Goal: Task Accomplishment & Management: Use online tool/utility

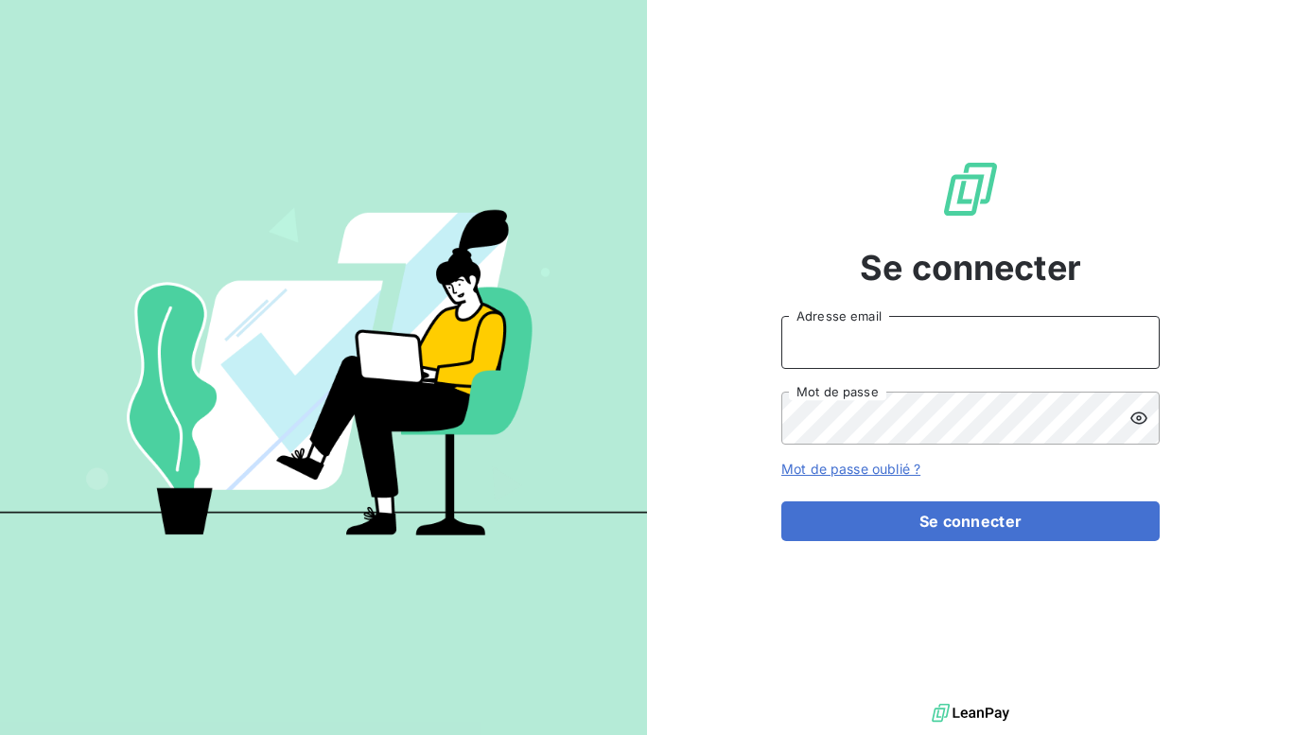
click at [837, 352] on input "Adresse email" at bounding box center [970, 342] width 378 height 53
type input "[EMAIL_ADDRESS][DOMAIN_NAME]"
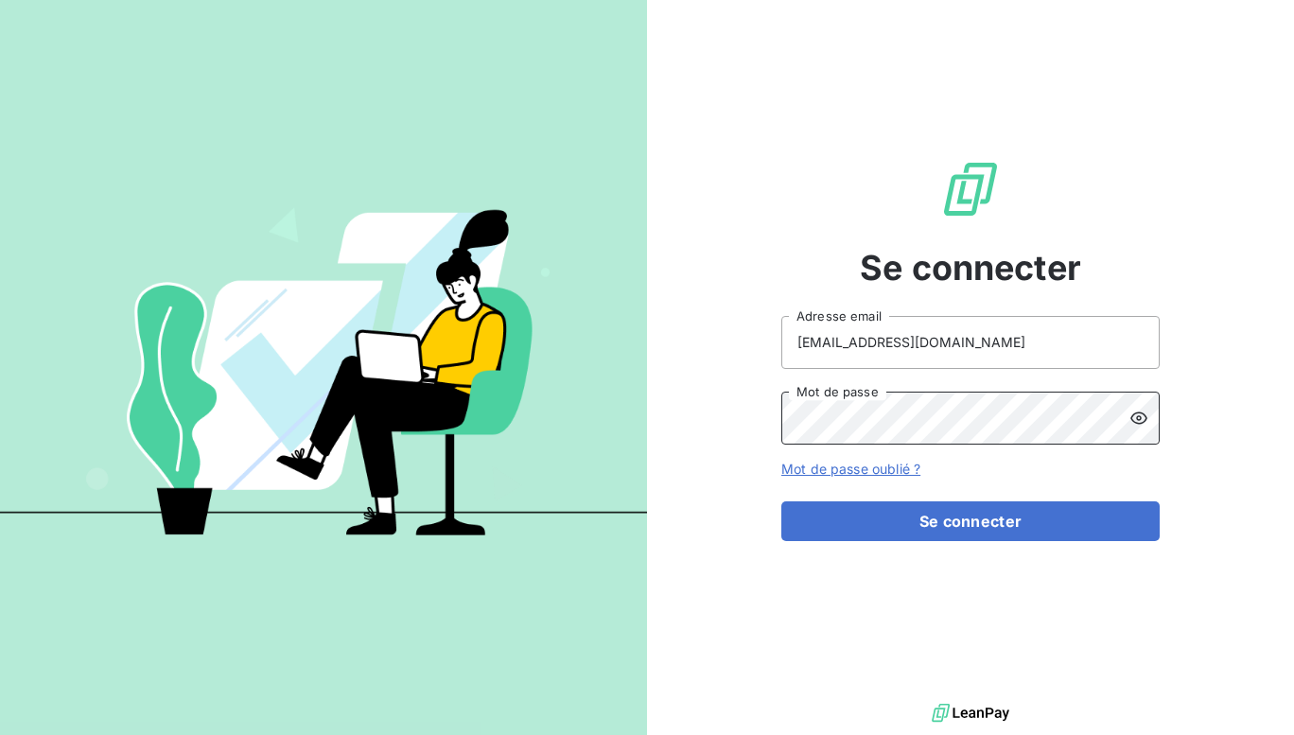
click at [781, 501] on button "Se connecter" at bounding box center [970, 521] width 378 height 40
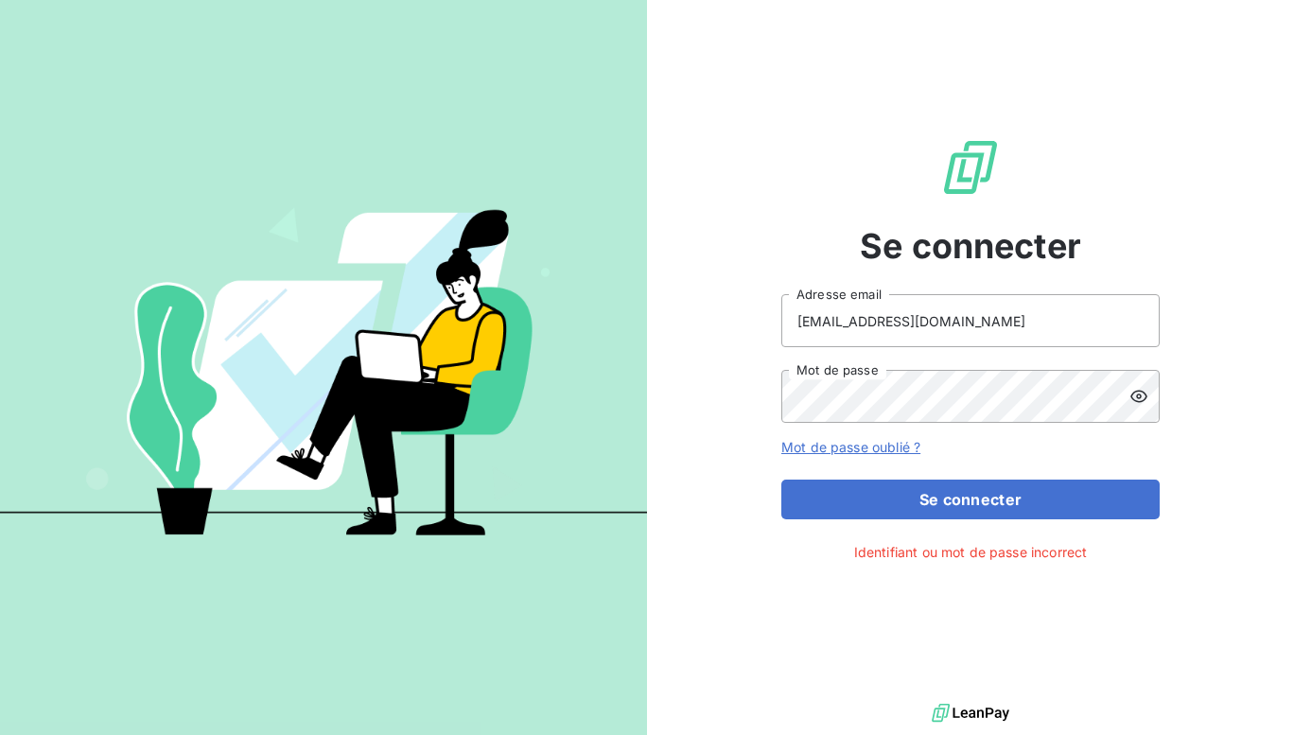
click at [1141, 395] on icon at bounding box center [1139, 397] width 17 height 12
click at [781, 480] on button "Se connecter" at bounding box center [970, 500] width 378 height 40
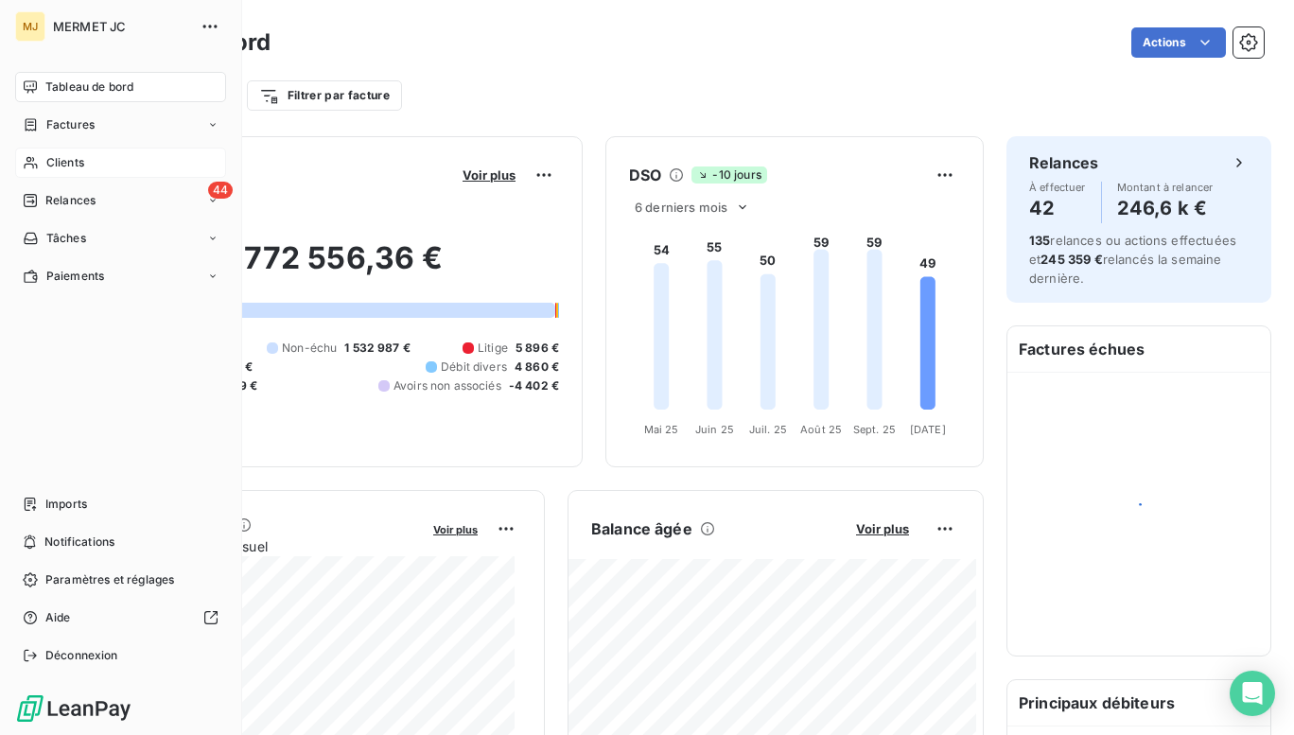
click at [71, 168] on span "Clients" at bounding box center [65, 162] width 38 height 17
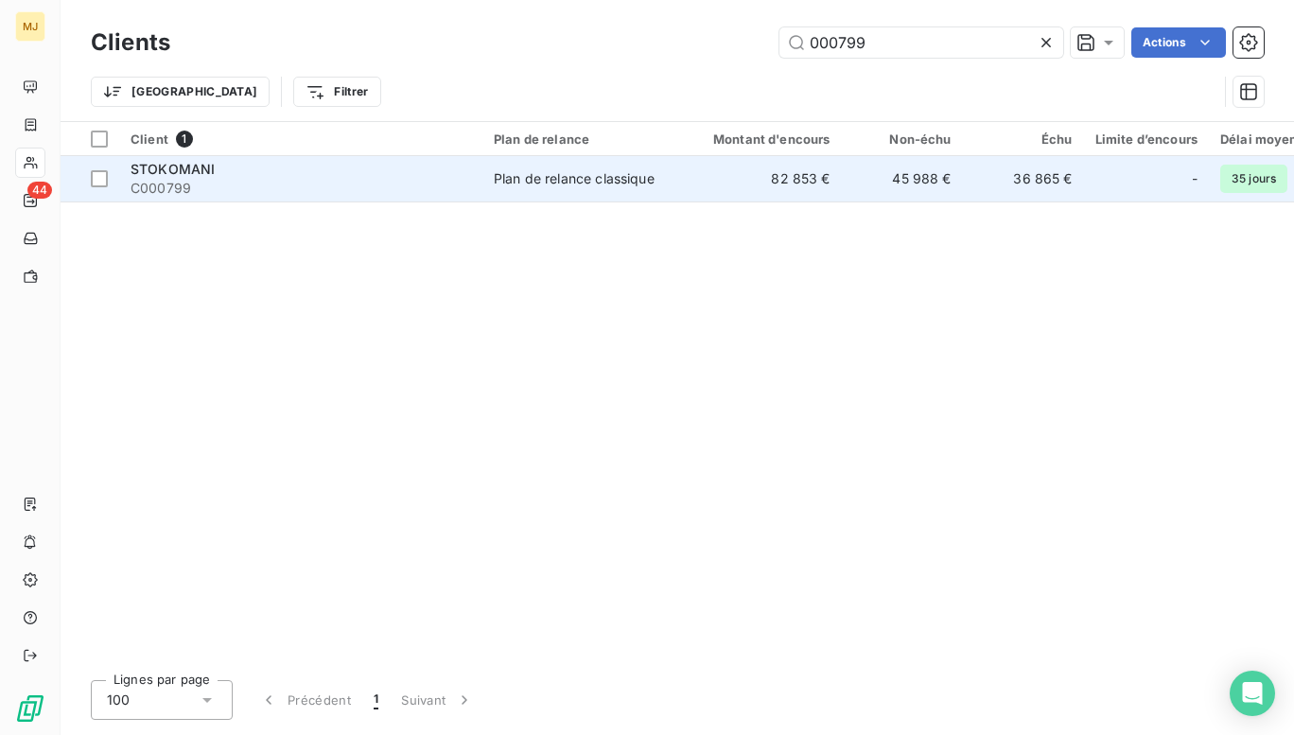
type input "000799"
click at [203, 187] on span "C000799" at bounding box center [301, 188] width 341 height 19
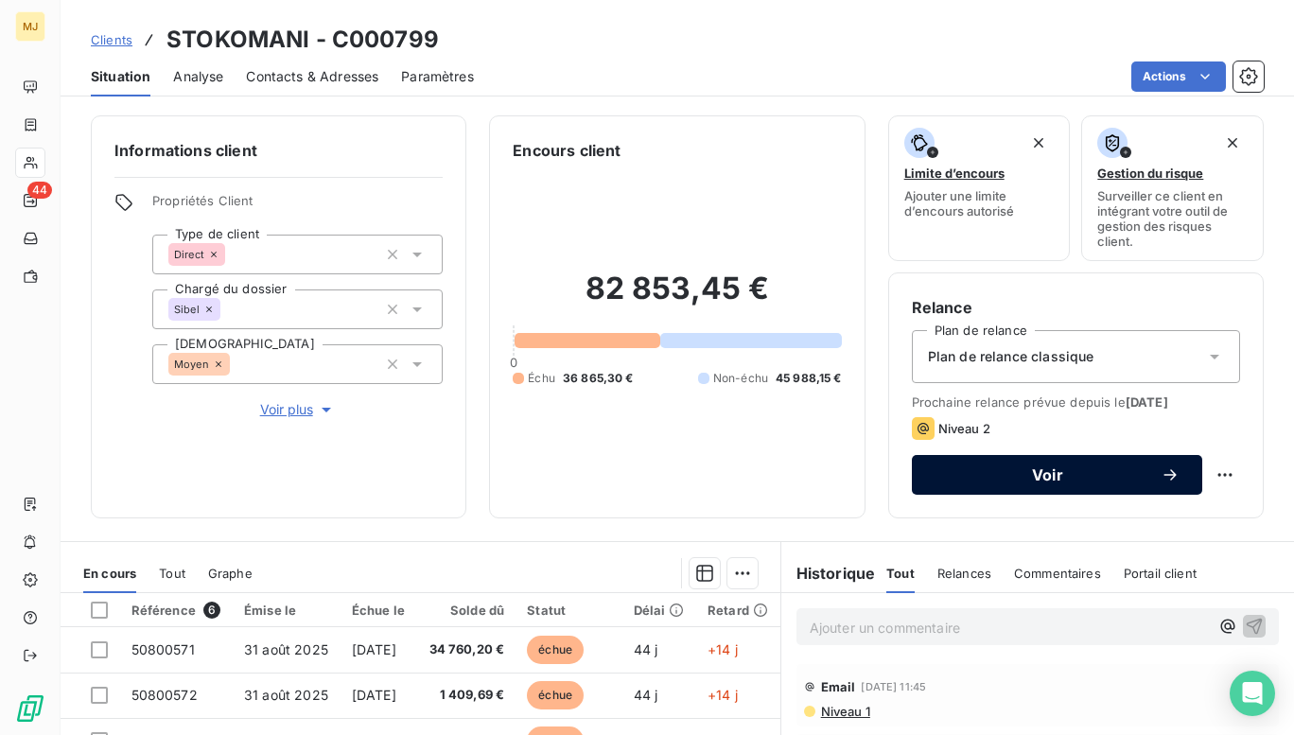
click at [1131, 477] on span "Voir" at bounding box center [1048, 474] width 226 height 15
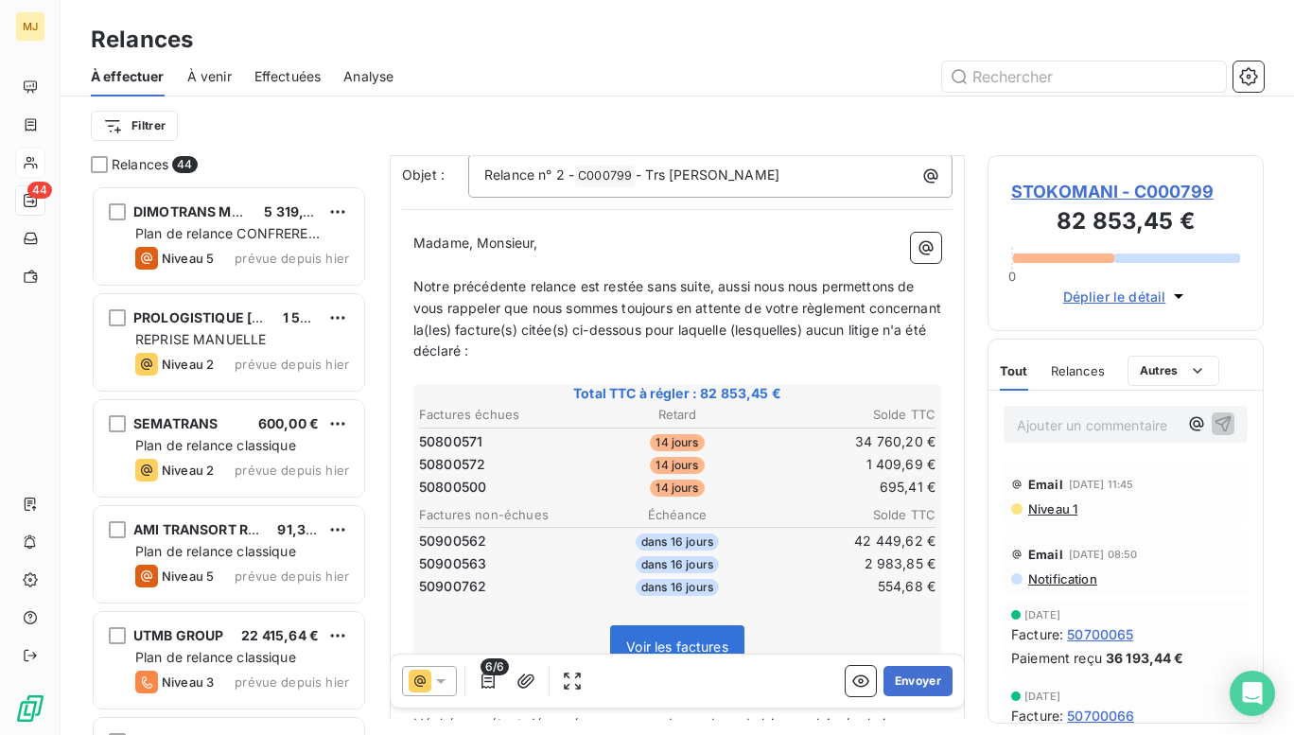
scroll to position [285, 0]
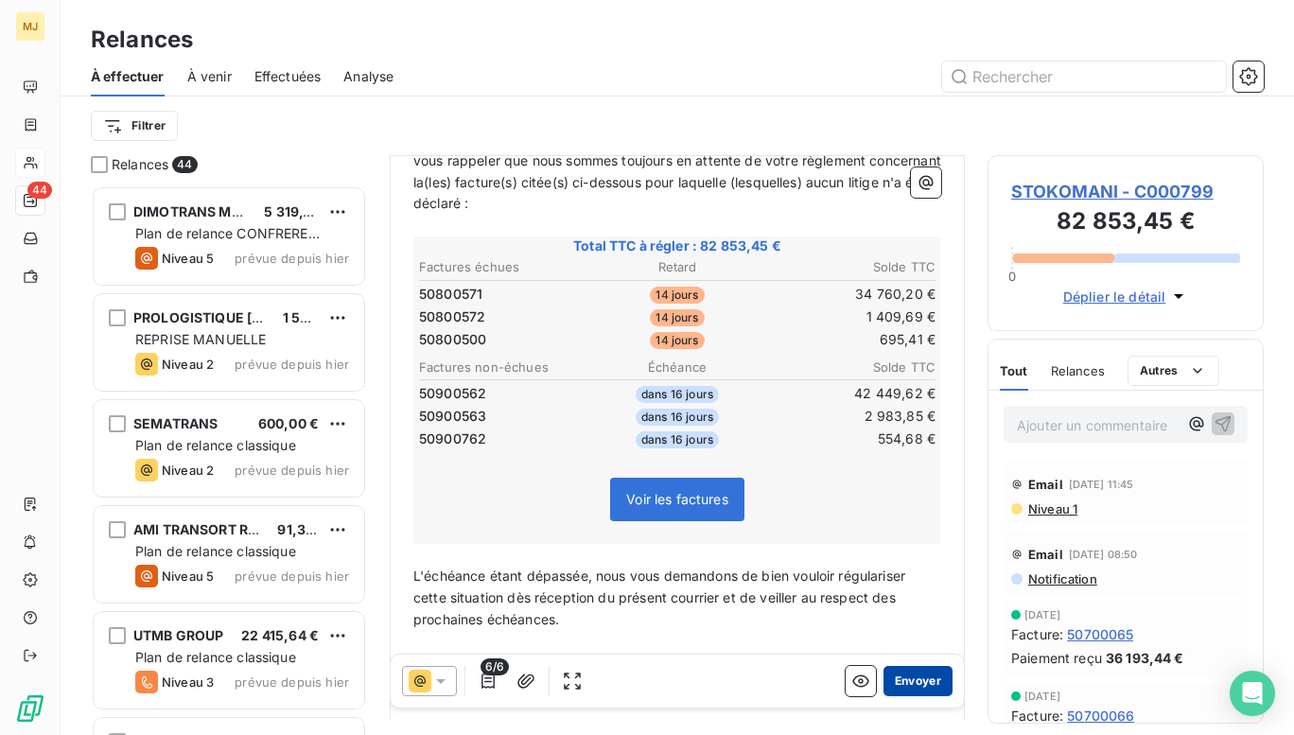
click at [917, 676] on button "Envoyer" at bounding box center [918, 681] width 69 height 30
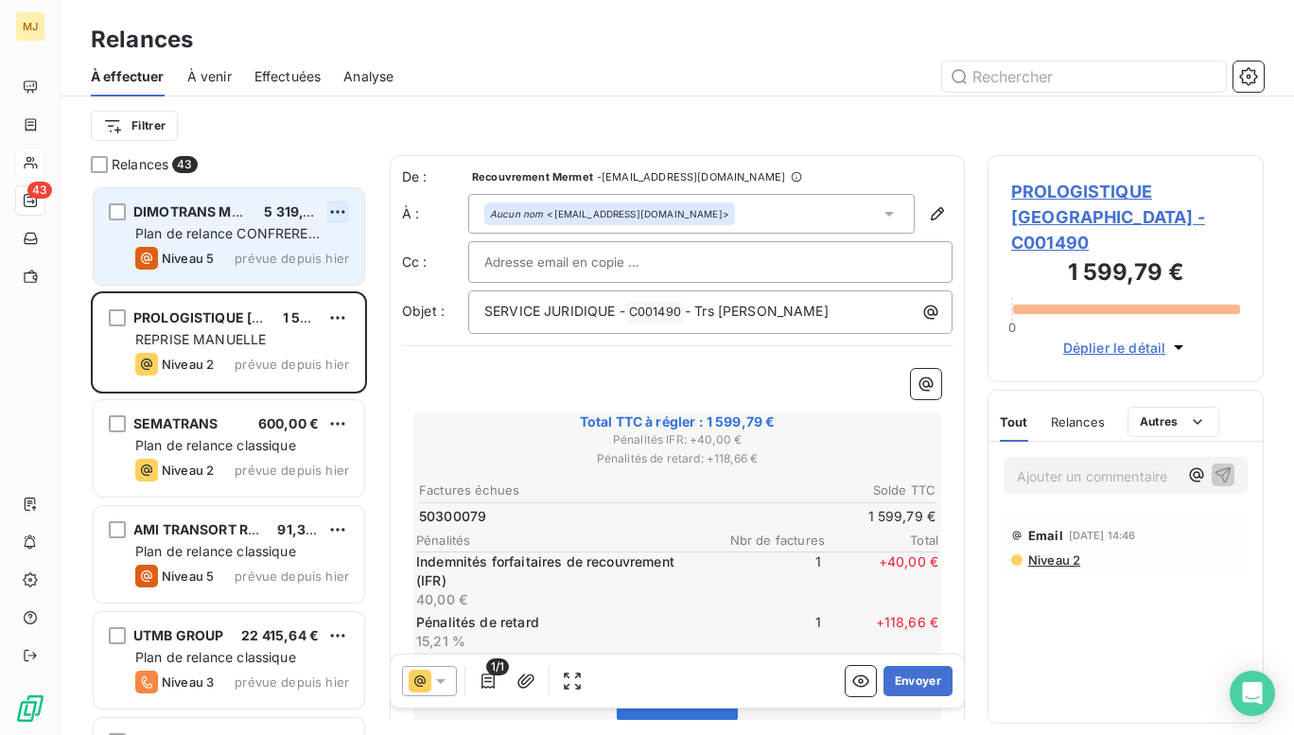
click at [344, 206] on html "MJ 43 Relances À effectuer À venir Effectuées Analyse Filtrer Relances 43 DIMOT…" at bounding box center [647, 367] width 1294 height 735
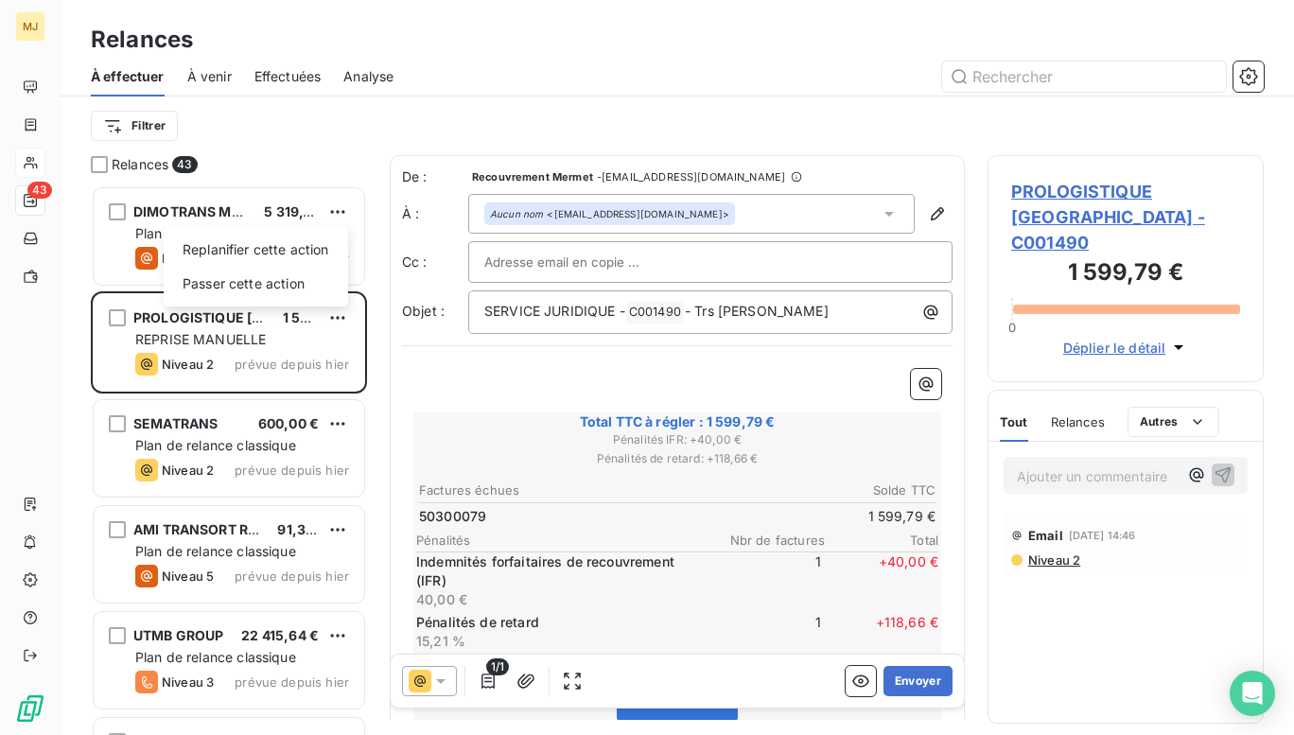
click at [52, 398] on html "MJ 43 Relances À effectuer À venir Effectuées Analyse Filtrer Relances 43 DIMOT…" at bounding box center [647, 367] width 1294 height 735
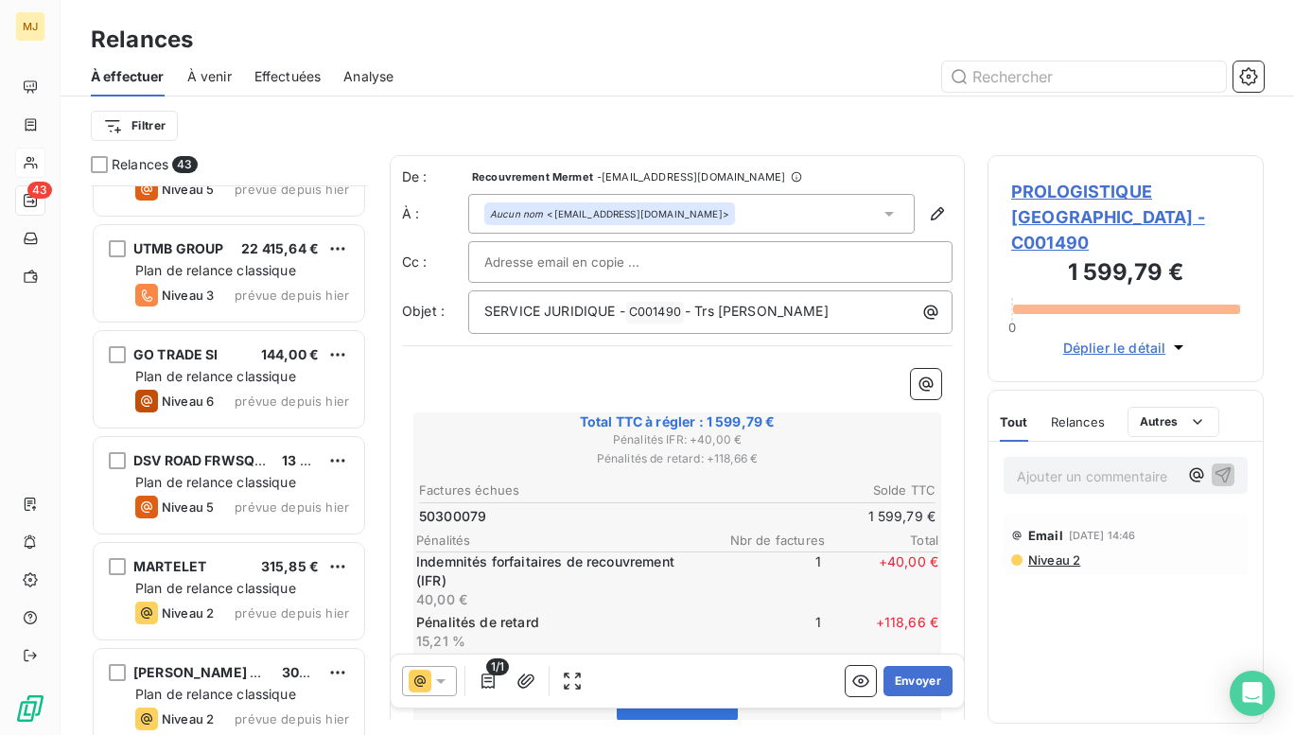
scroll to position [285, 0]
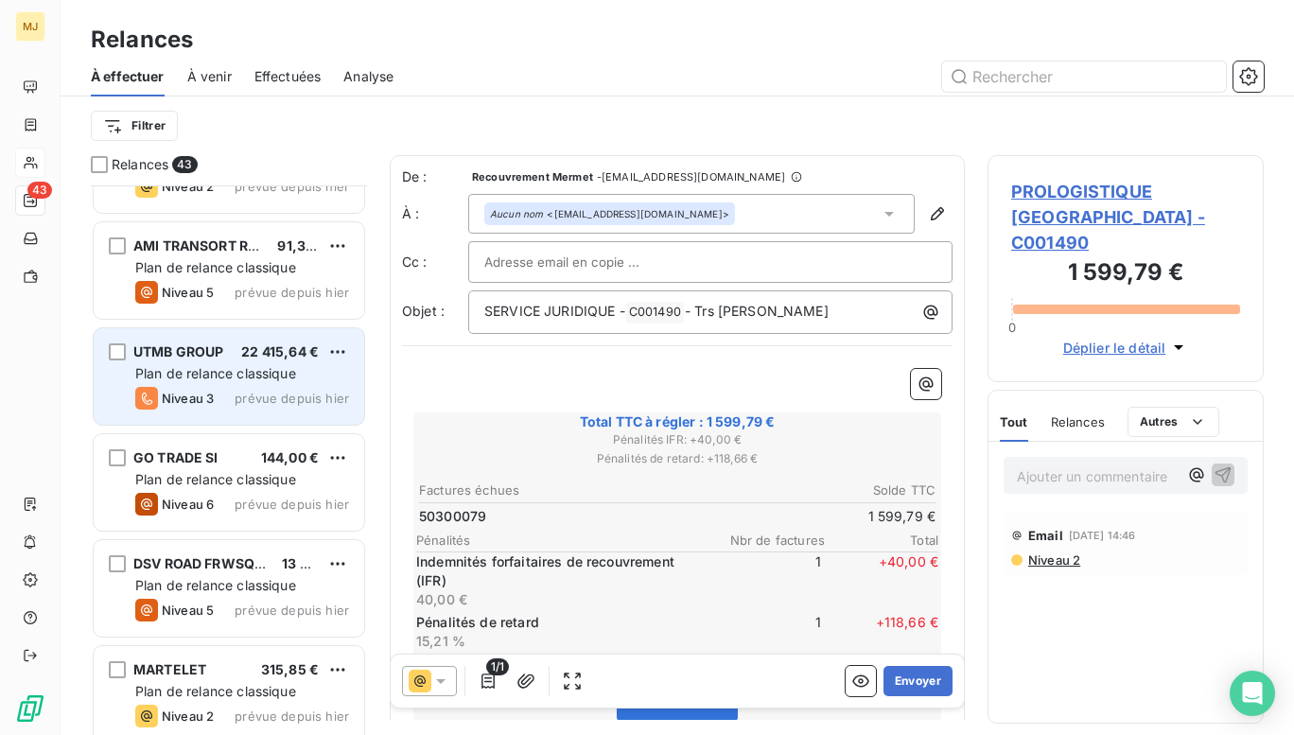
click at [220, 369] on span "Plan de relance classique" at bounding box center [215, 373] width 161 height 16
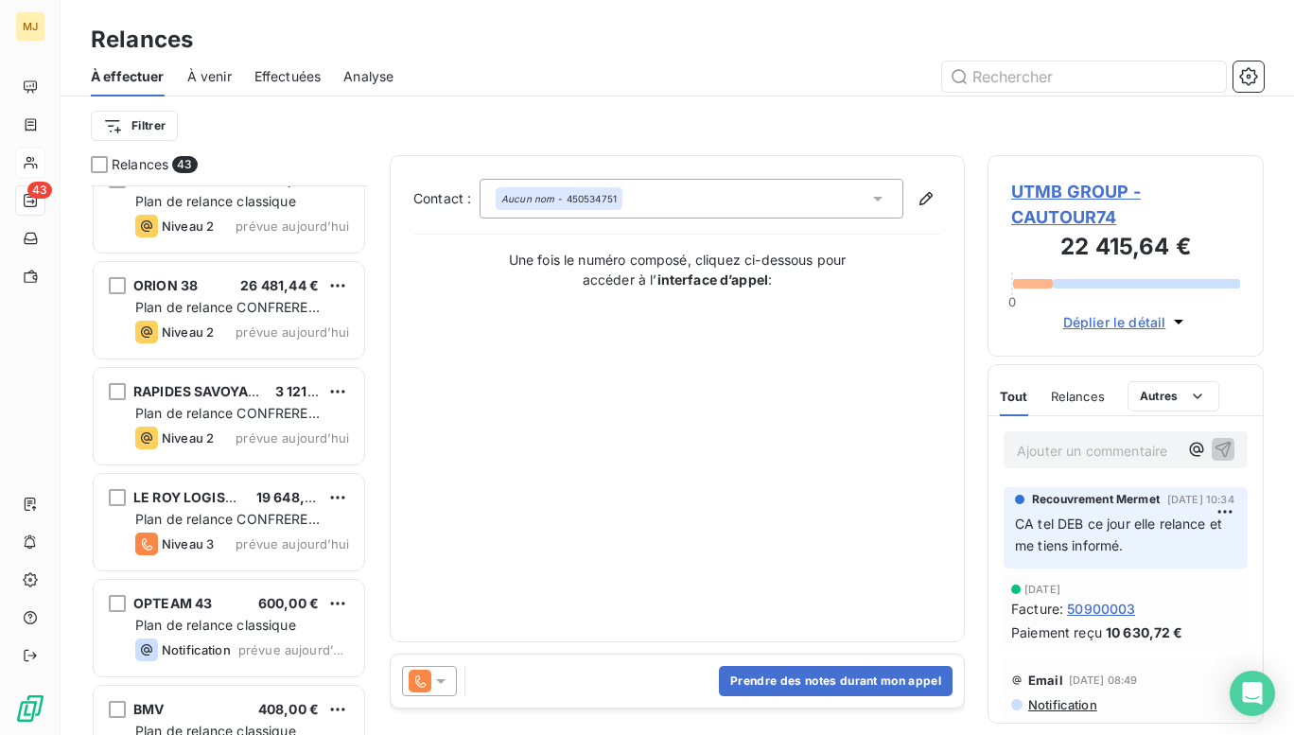
scroll to position [4008, 0]
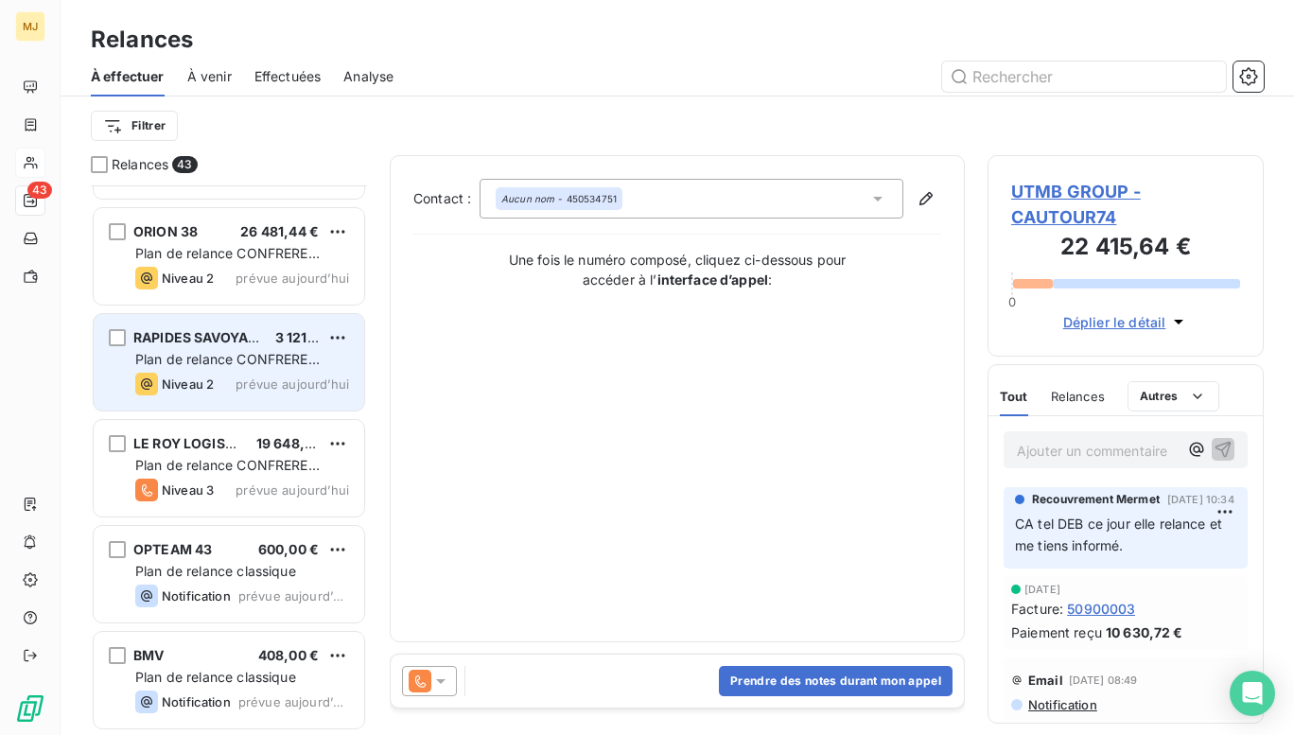
click at [243, 369] on div "RAPIDES SAVOYARDS INTER 3 121,91 € Plan de relance CONFRERE (client/fournisseur…" at bounding box center [229, 362] width 271 height 96
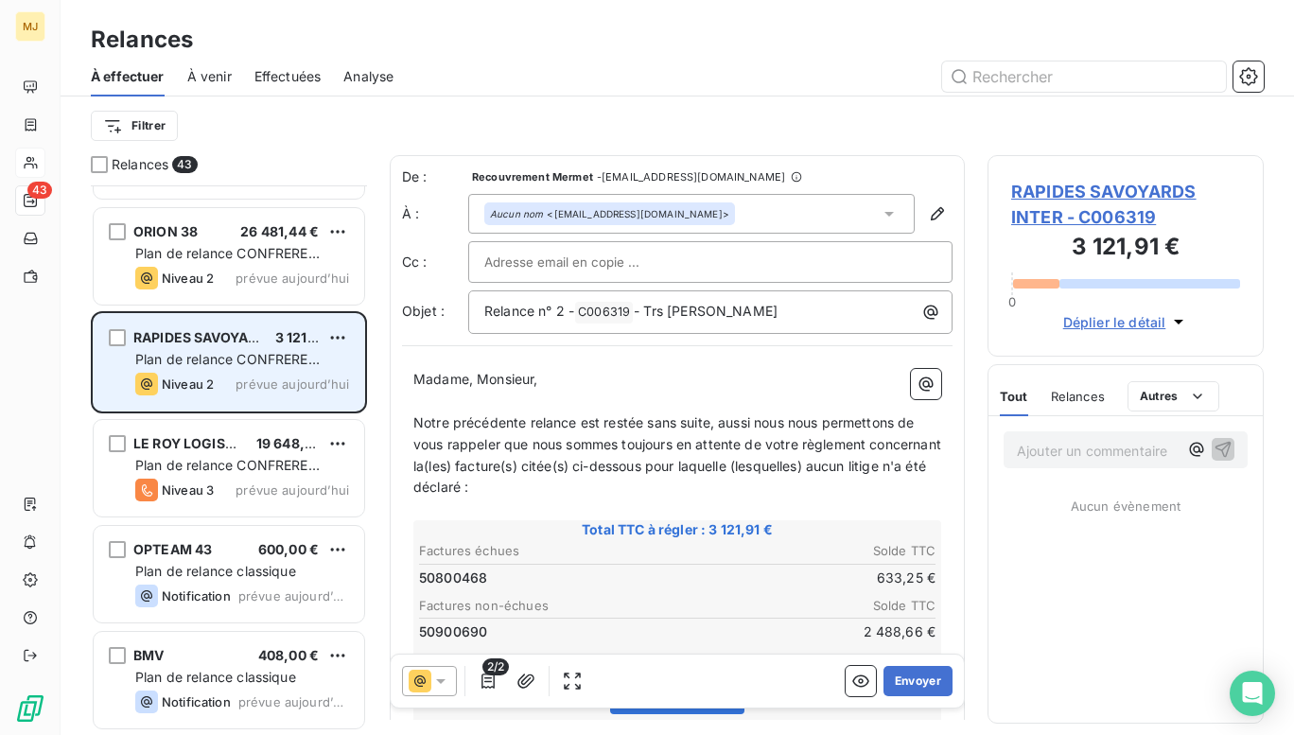
scroll to position [3818, 0]
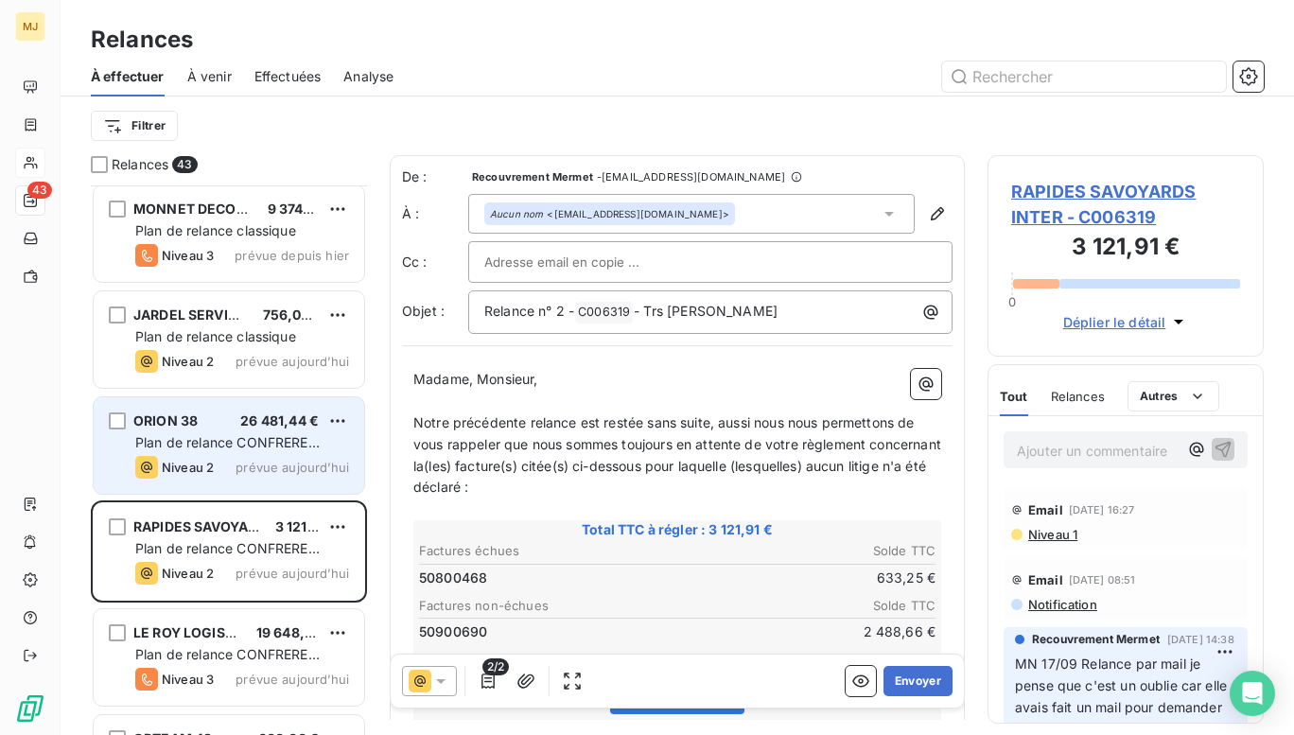
click at [233, 423] on div "ORION 38 26 481,44 €" at bounding box center [242, 420] width 214 height 17
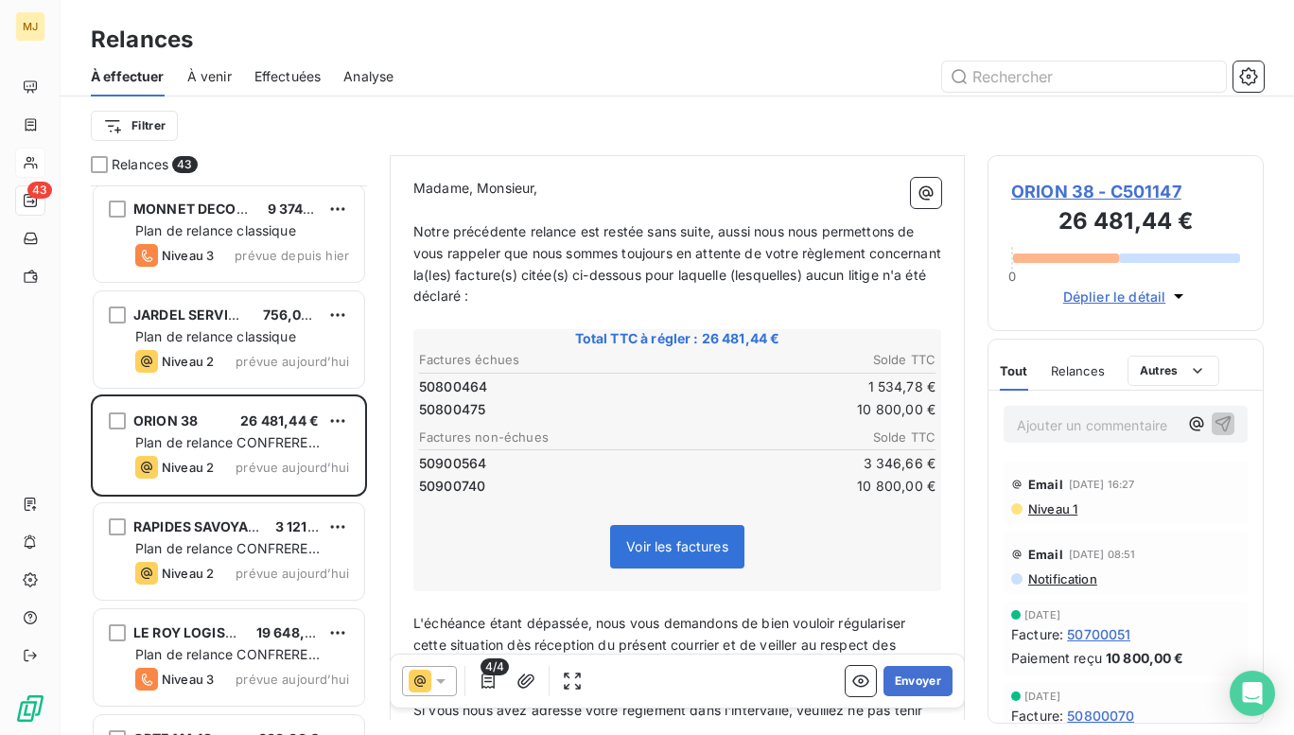
click at [1051, 430] on p "Ajouter un commentaire ﻿" at bounding box center [1097, 425] width 161 height 24
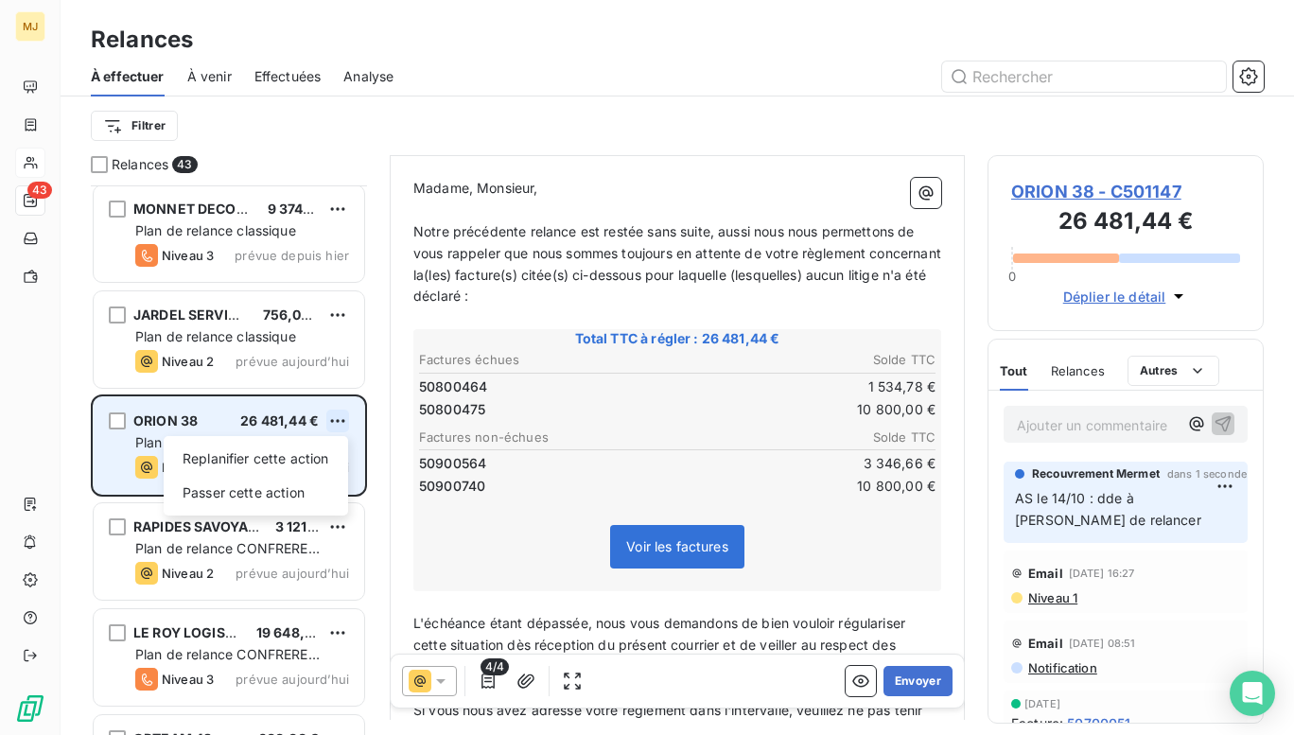
click at [336, 414] on html "MJ 43 Relances À effectuer À venir Effectuées Analyse Filtrer Relances 43 USINA…" at bounding box center [647, 367] width 1294 height 735
click at [262, 457] on div "Replanifier cette action" at bounding box center [255, 459] width 169 height 30
select select "9"
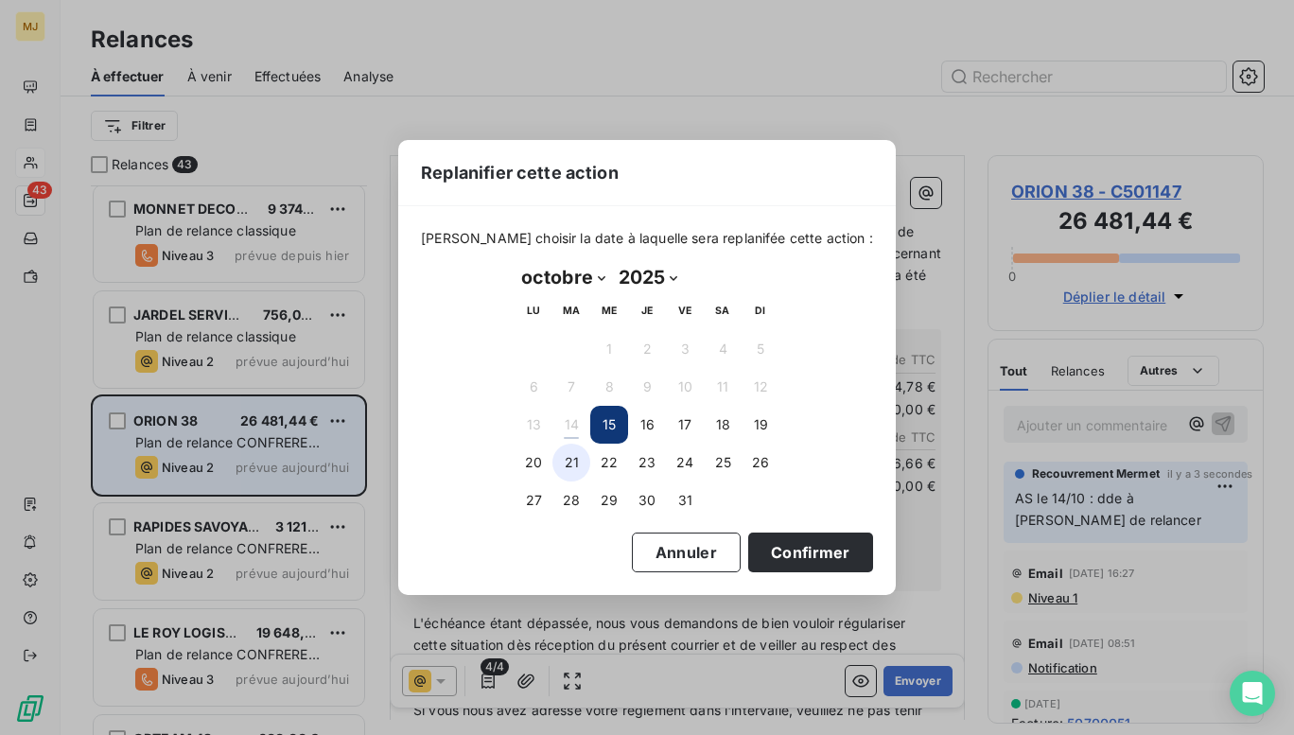
click at [574, 462] on button "21" at bounding box center [572, 463] width 38 height 38
click at [764, 544] on button "Confirmer" at bounding box center [810, 553] width 125 height 40
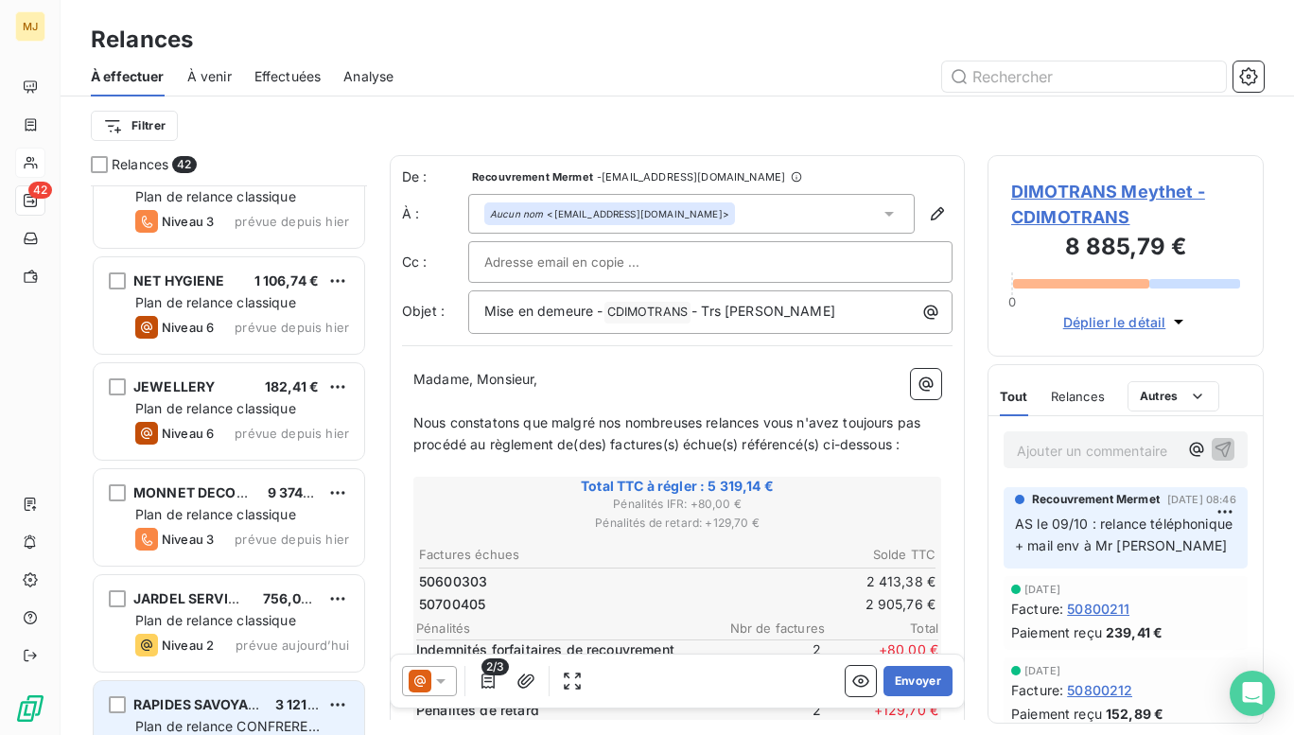
scroll to position [3440, 0]
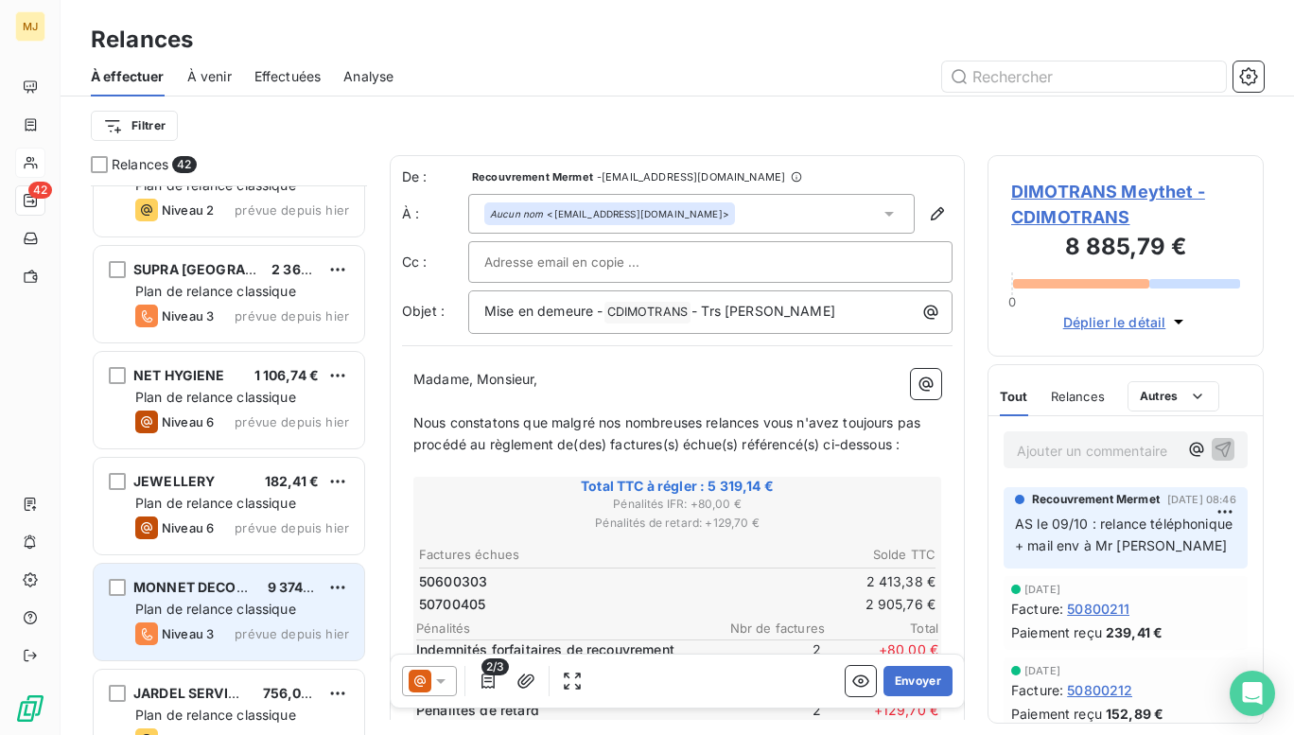
click at [233, 605] on span "Plan de relance classique" at bounding box center [215, 609] width 161 height 16
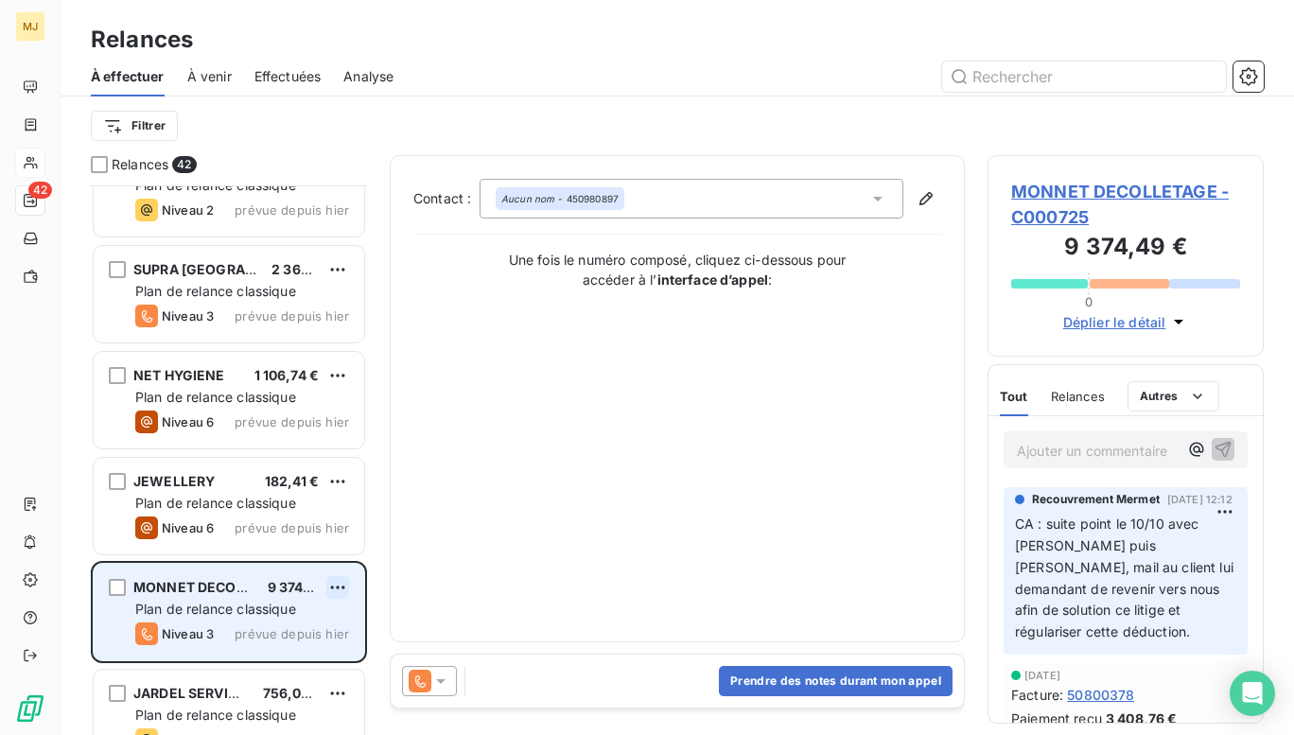
click at [337, 579] on html "MJ 42 Relances À effectuer À venir Effectuées Analyse Filtrer Relances 42 BOLLO…" at bounding box center [647, 367] width 1294 height 735
click at [283, 623] on div "Replanifier cette action" at bounding box center [255, 625] width 169 height 30
select select "9"
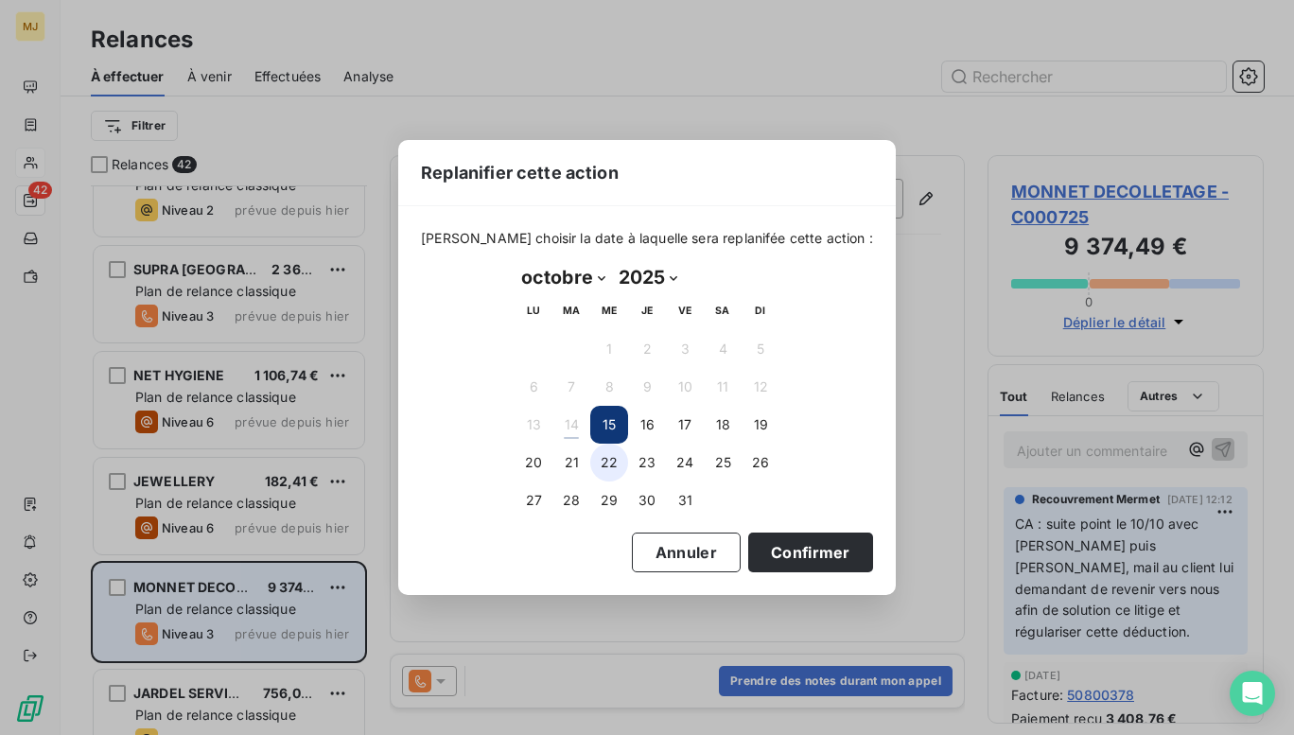
click at [607, 457] on button "22" at bounding box center [609, 463] width 38 height 38
click at [776, 553] on button "Confirmer" at bounding box center [810, 553] width 125 height 40
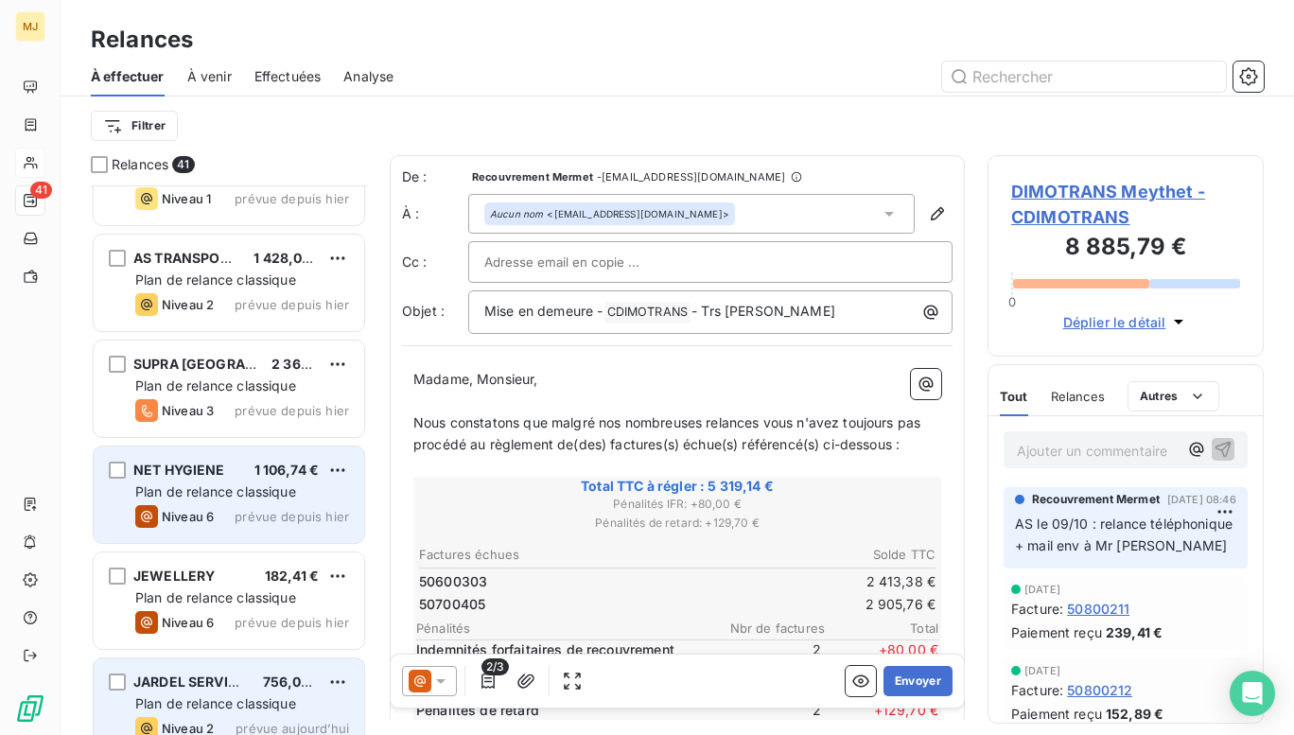
scroll to position [3251, 0]
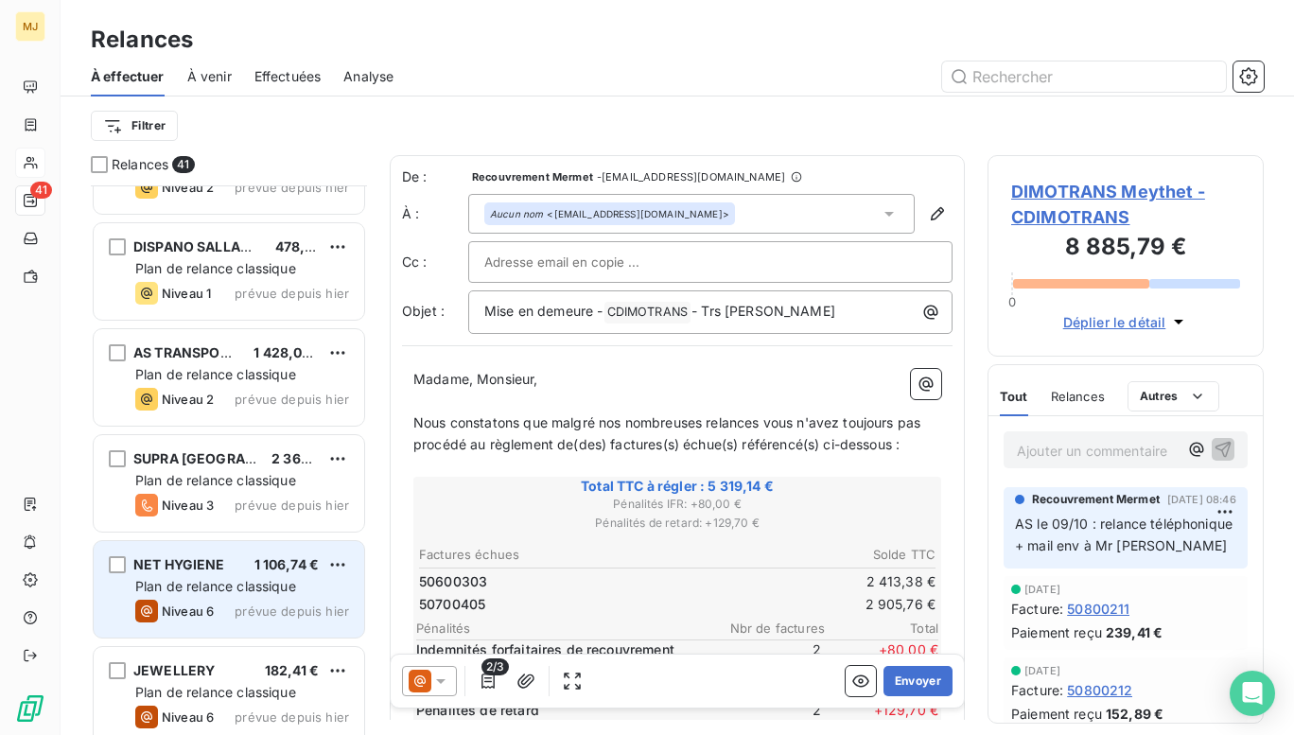
click at [219, 549] on div "NET HYGIENE 1 106,74 € Plan de relance classique Niveau 6 prévue depuis [DATE]" at bounding box center [229, 589] width 271 height 96
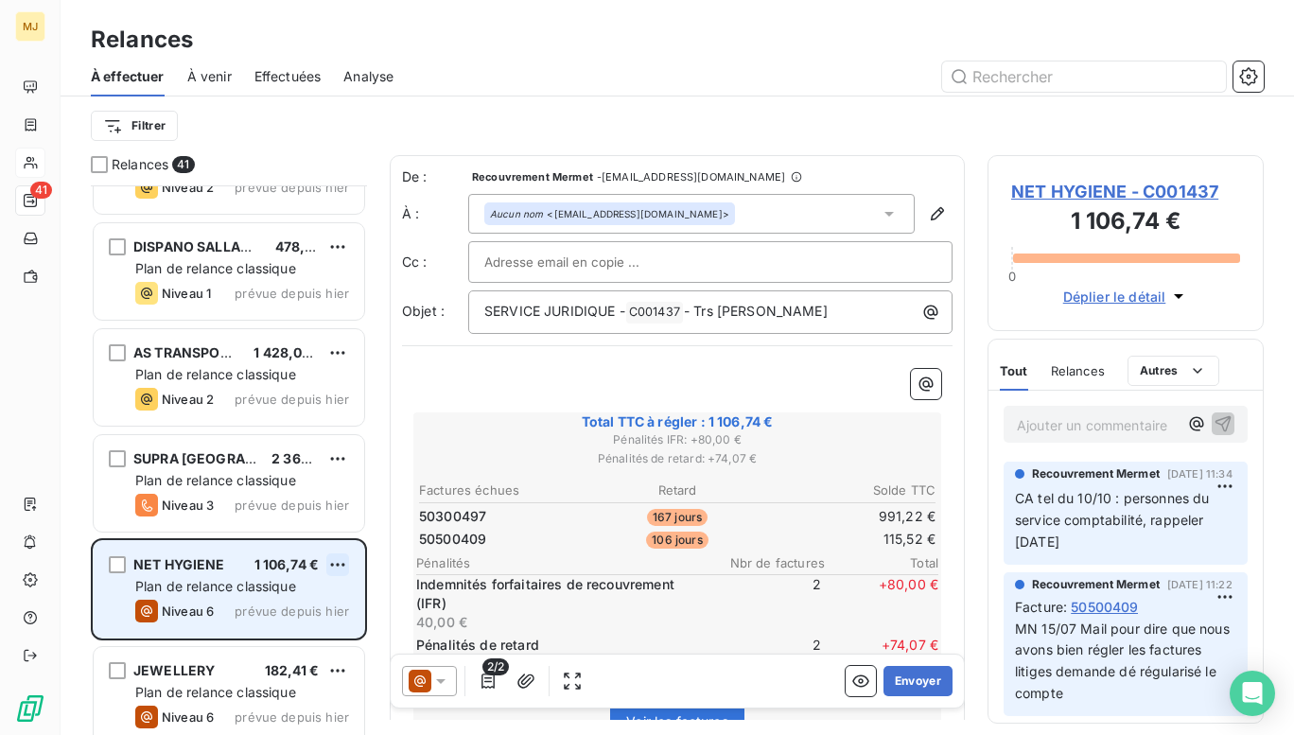
click at [338, 560] on html "MJ 41 Relances À effectuer À venir Effectuées Analyse Filtrer Relances 41 FOOD …" at bounding box center [647, 367] width 1294 height 735
click at [272, 604] on div "Replanifier cette action" at bounding box center [255, 603] width 169 height 30
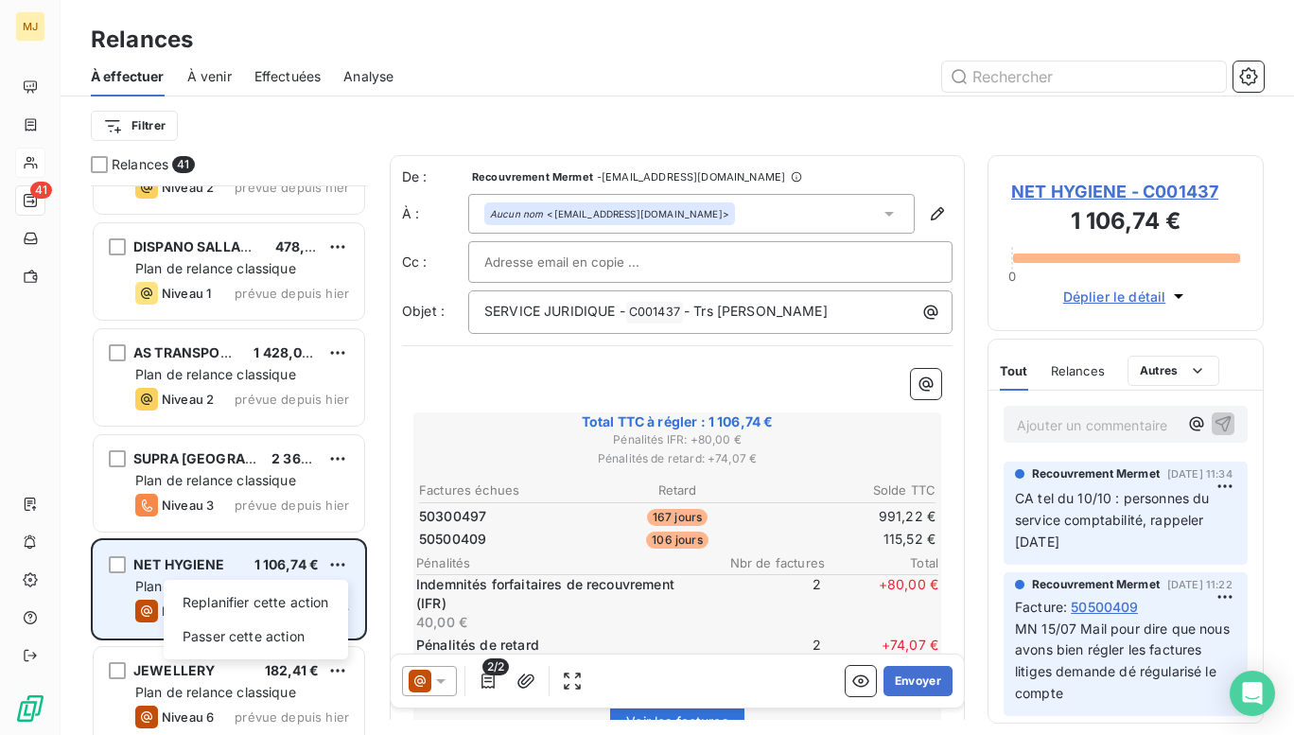
select select "9"
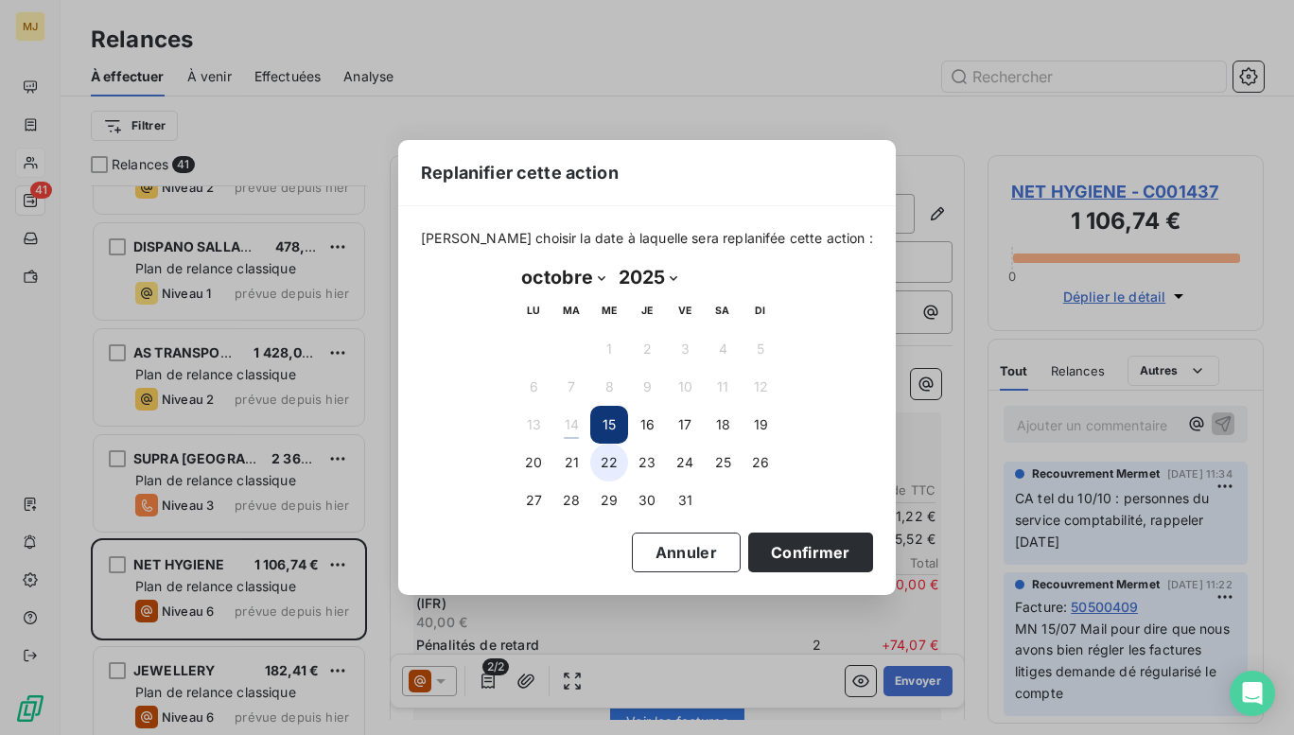
click at [613, 465] on button "22" at bounding box center [609, 463] width 38 height 38
click at [759, 553] on button "Confirmer" at bounding box center [810, 553] width 125 height 40
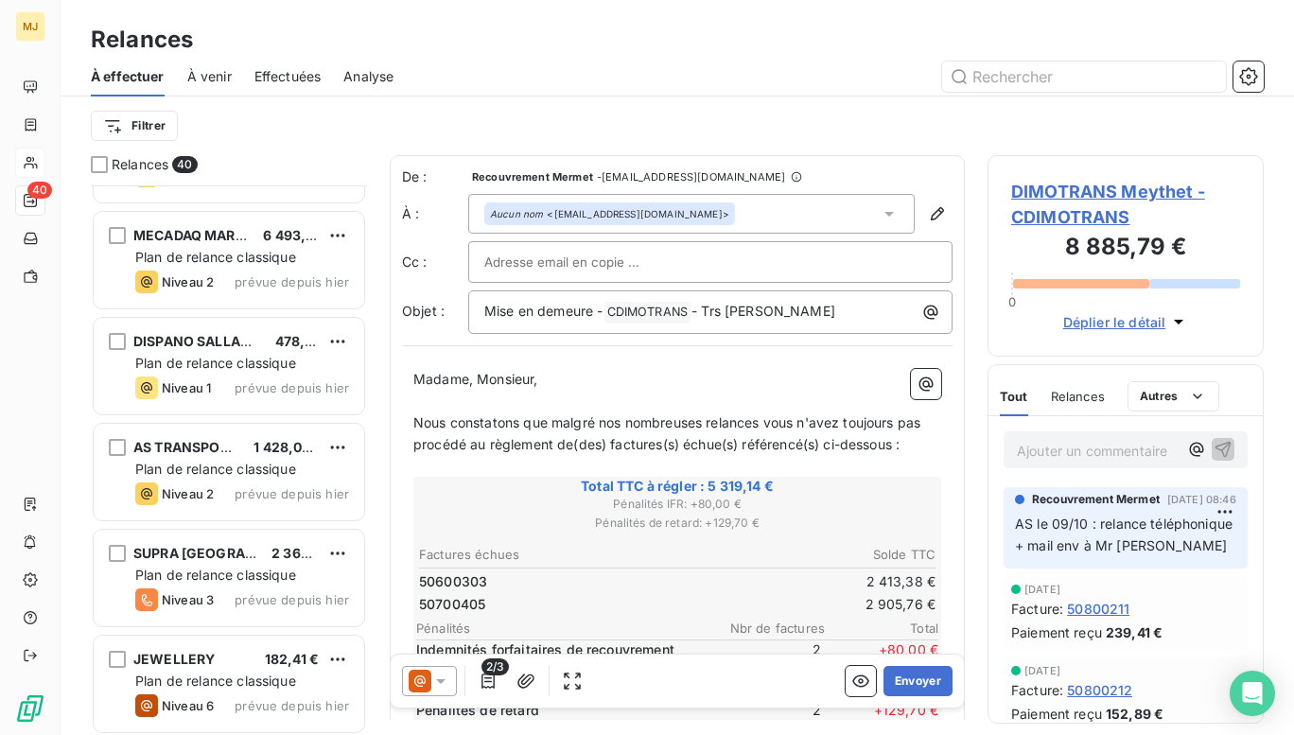
scroll to position [3061, 0]
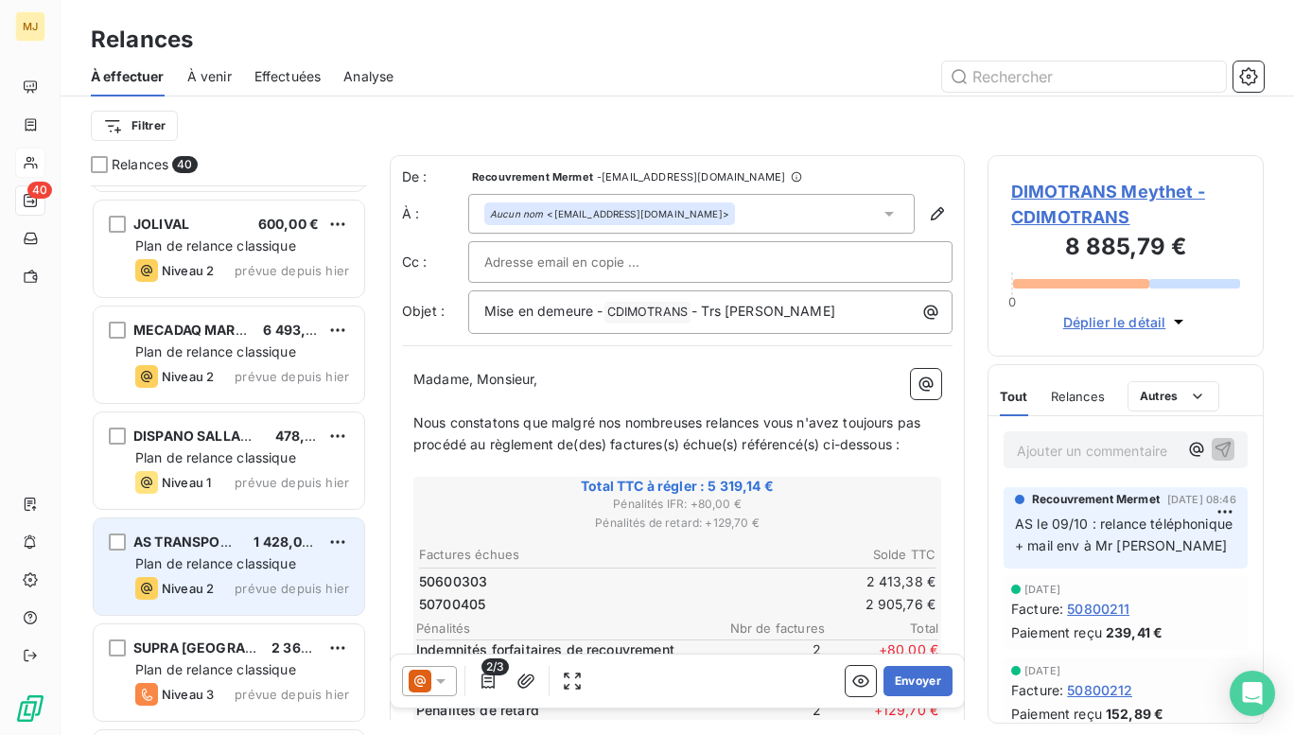
click at [224, 562] on span "Plan de relance classique" at bounding box center [215, 563] width 161 height 16
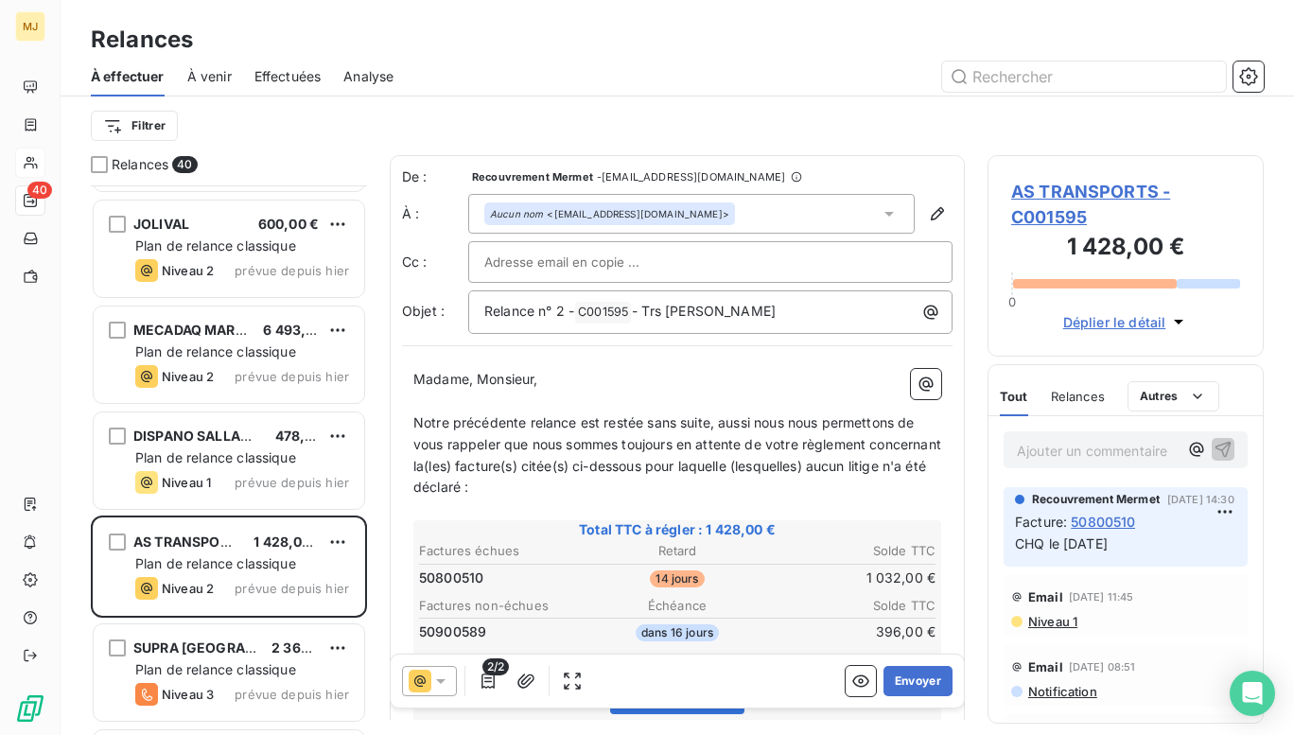
click at [333, 536] on html "MJ 40 Relances À effectuer À venir Effectuées Analyse Filtrer Relances 40 SEREM…" at bounding box center [647, 367] width 1294 height 735
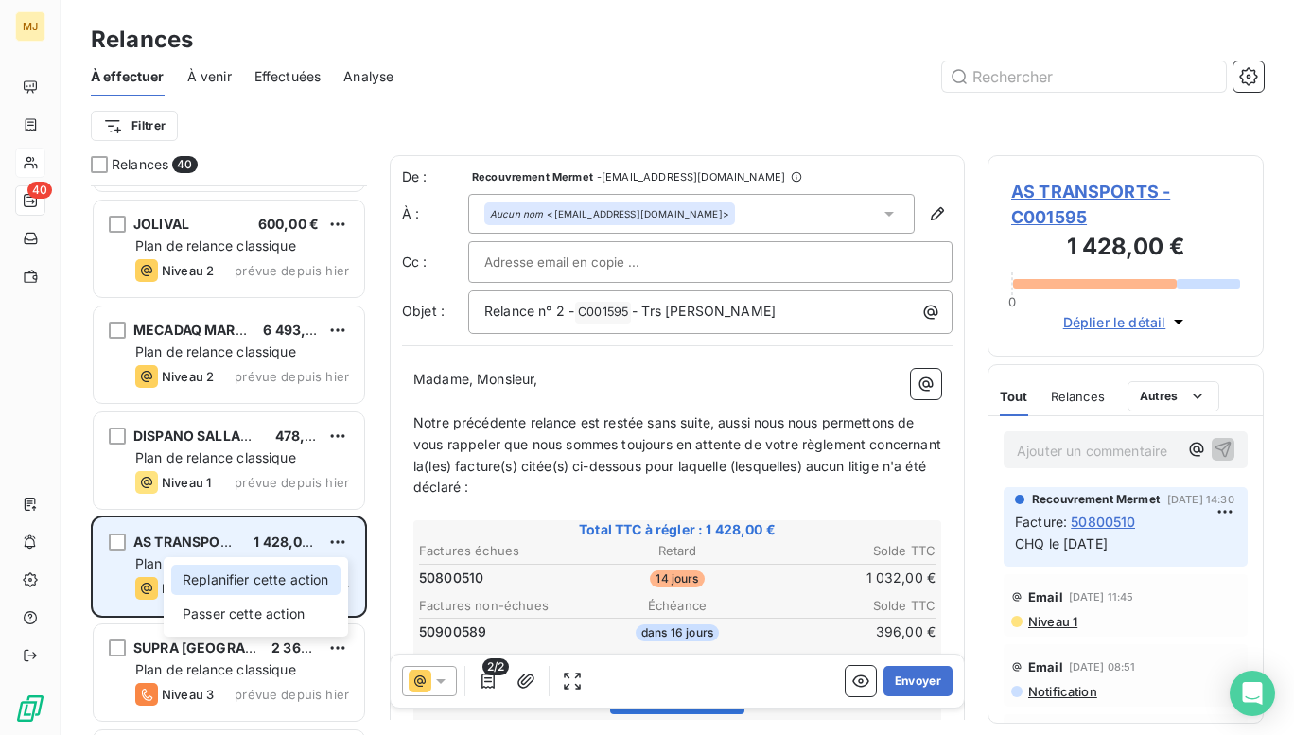
click at [283, 579] on div "Replanifier cette action" at bounding box center [255, 580] width 169 height 30
select select "9"
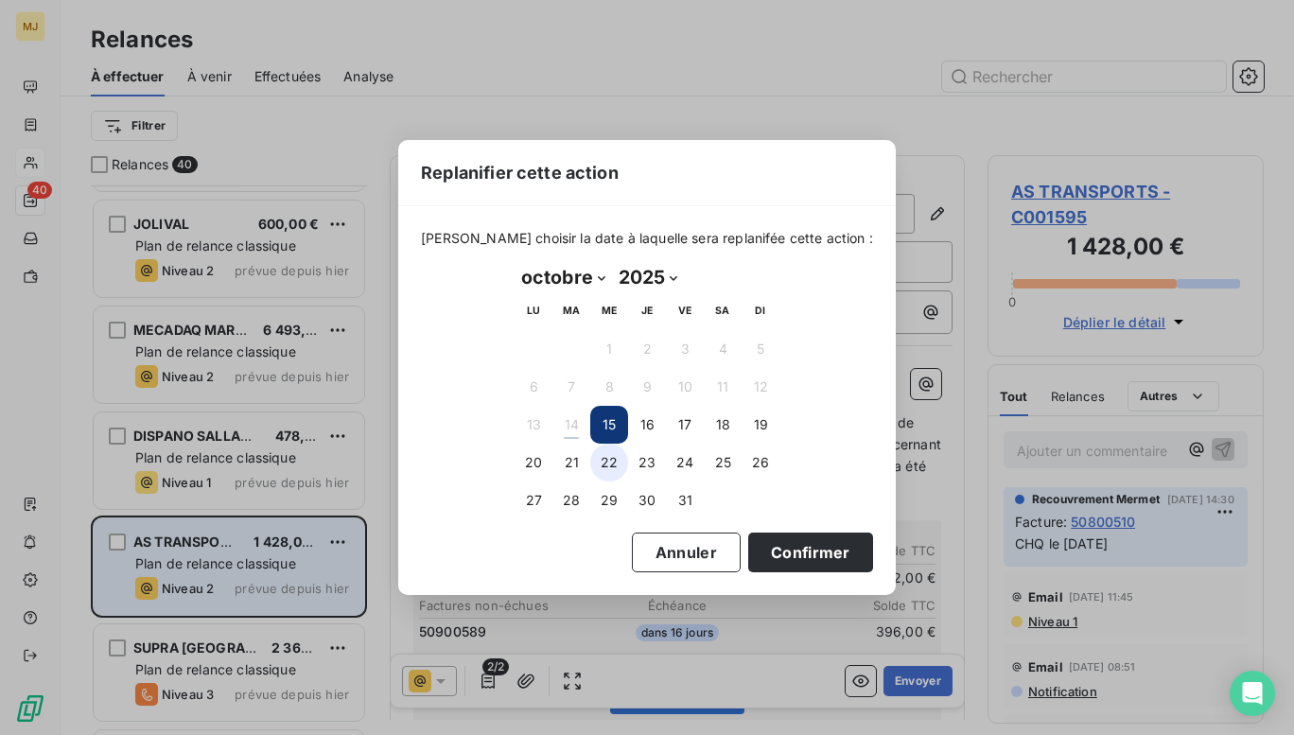
click at [613, 457] on button "22" at bounding box center [609, 463] width 38 height 38
click at [778, 543] on button "Confirmer" at bounding box center [810, 553] width 125 height 40
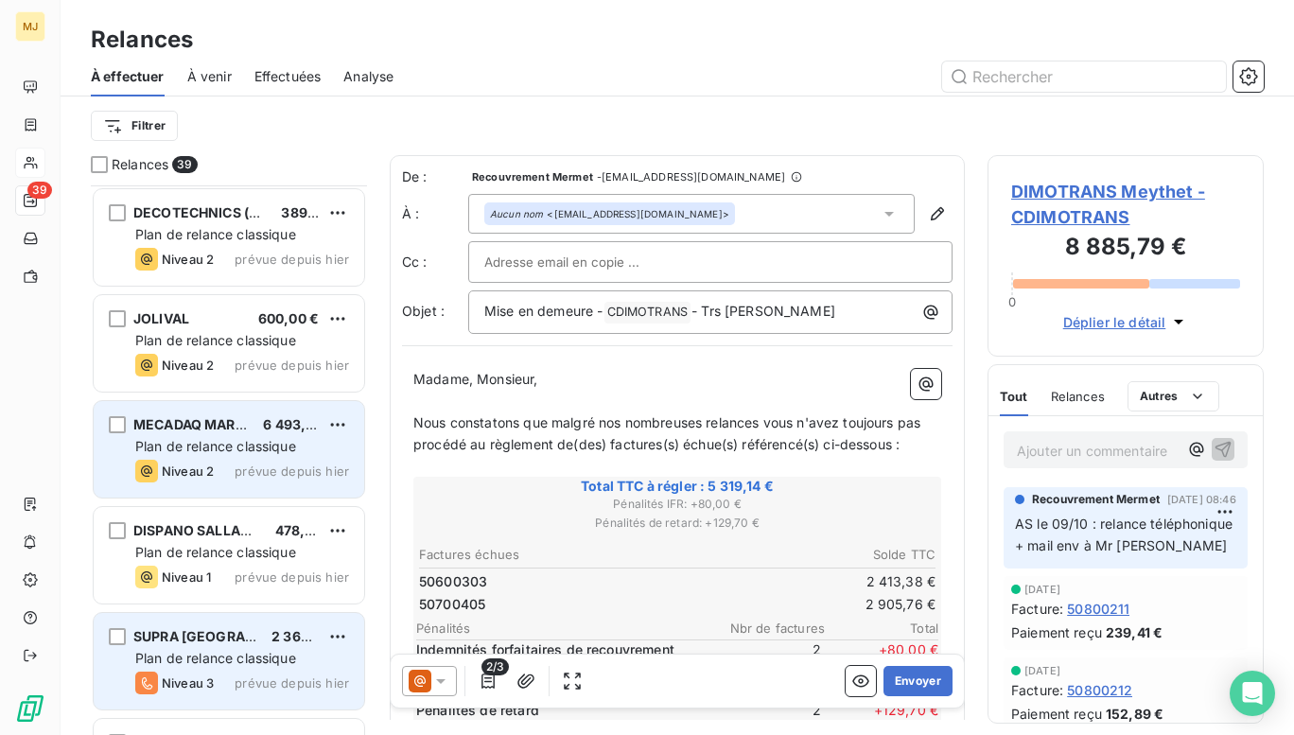
scroll to position [2872, 0]
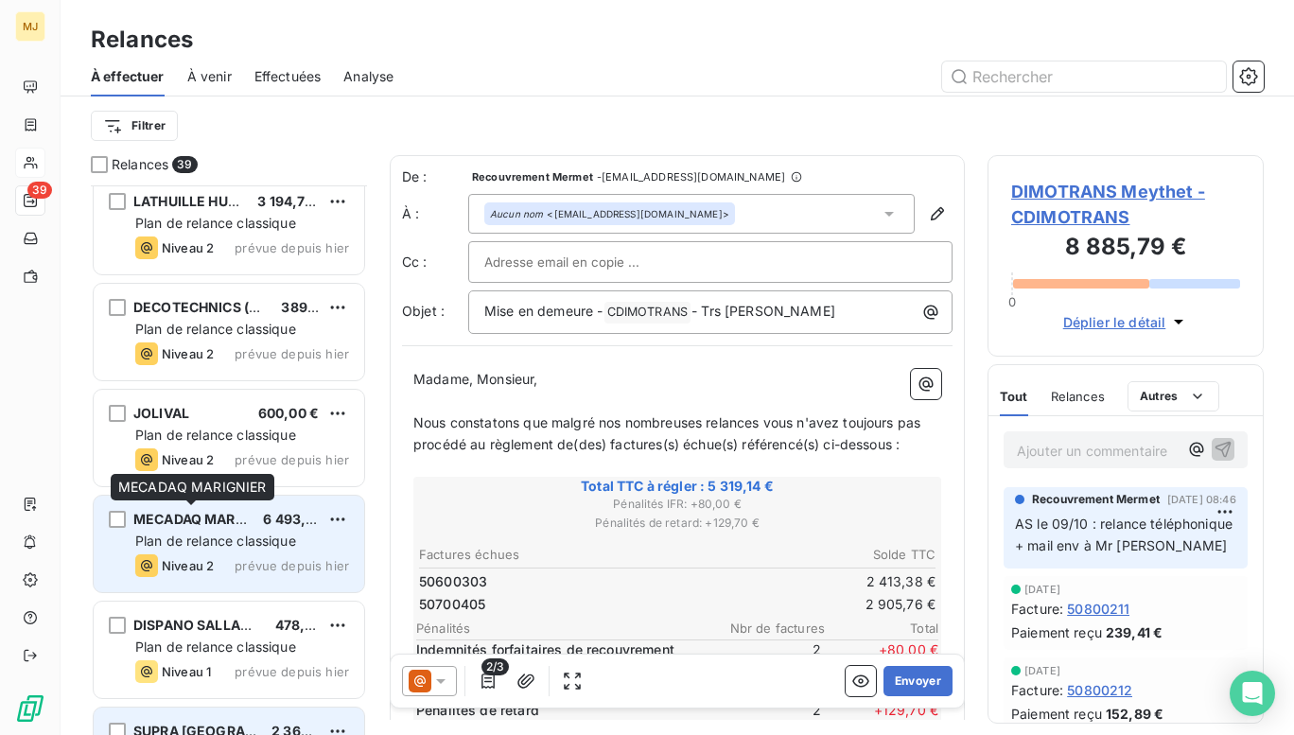
click at [228, 525] on span "MECADAQ MARIGNIER" at bounding box center [207, 519] width 149 height 16
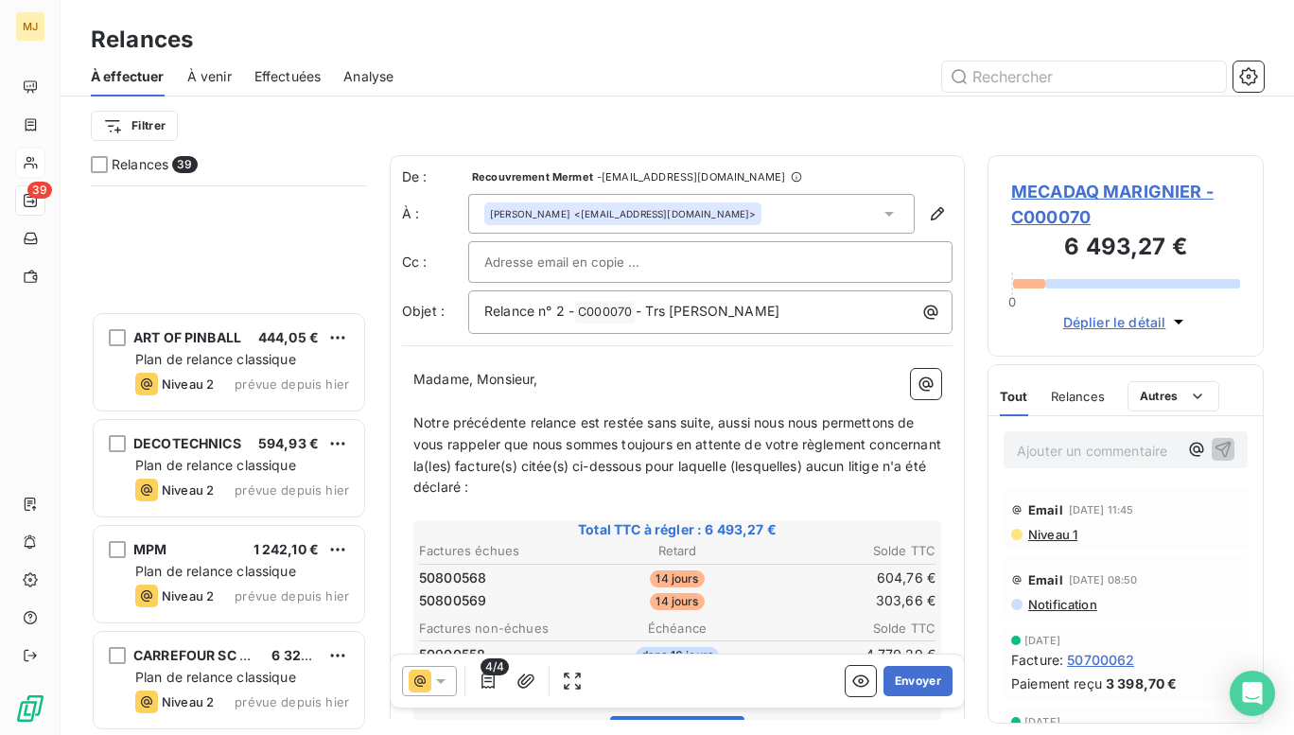
scroll to position [1642, 0]
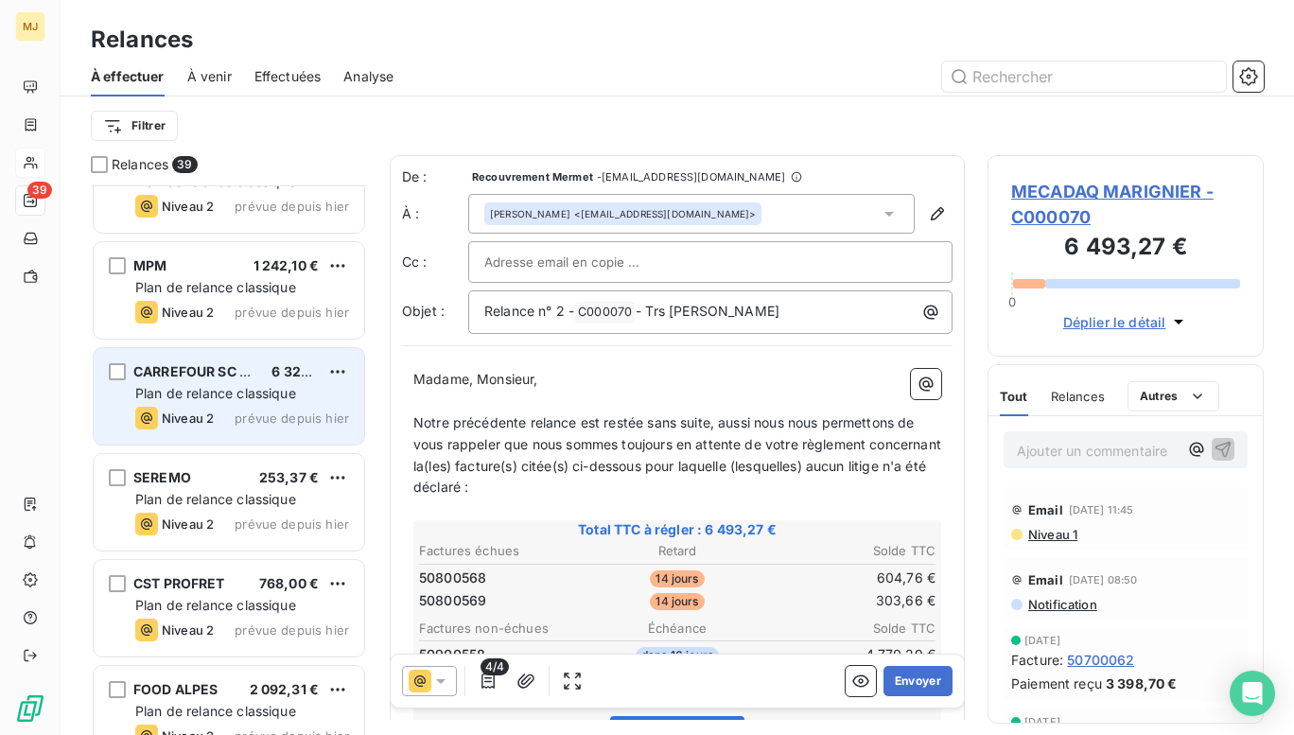
click at [223, 410] on div "Niveau 2 prévue depuis hier" at bounding box center [242, 418] width 214 height 23
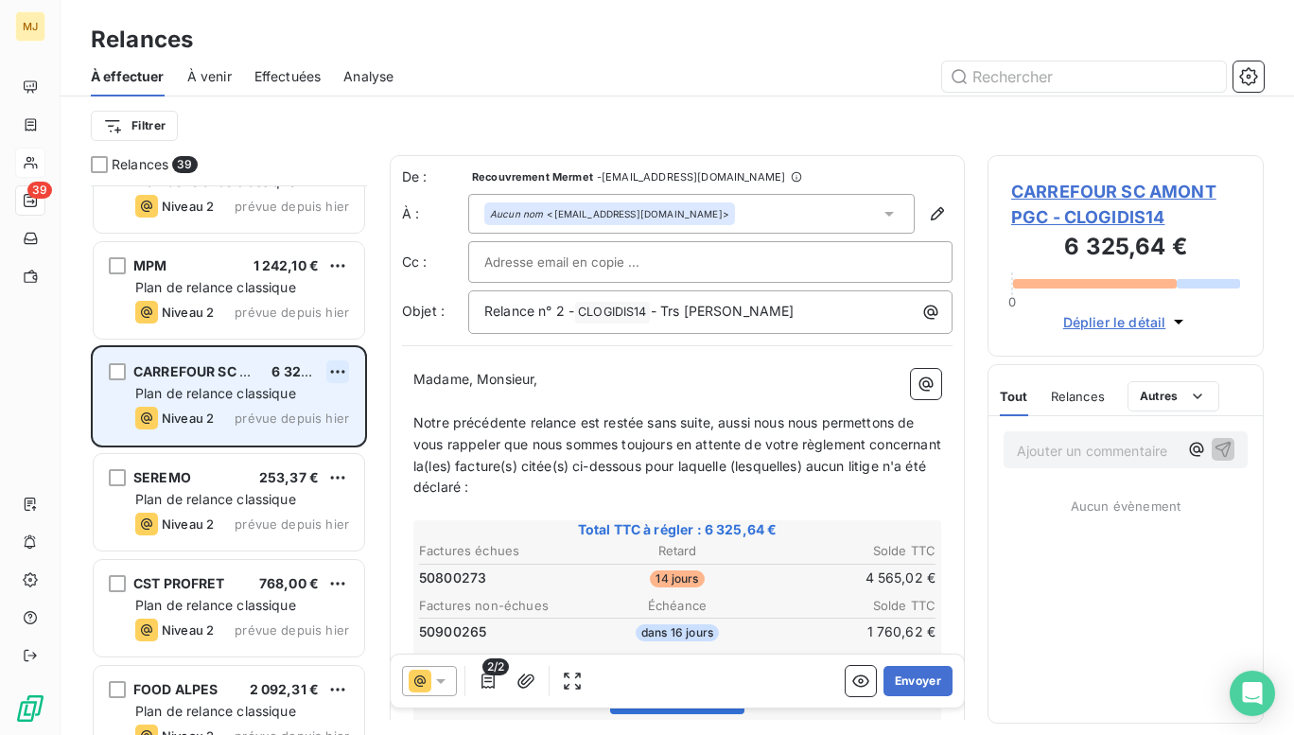
click at [342, 369] on html "MJ 39 Relances À effectuer À venir Effectuées Analyse Filtrer Relances 39 ART O…" at bounding box center [647, 367] width 1294 height 735
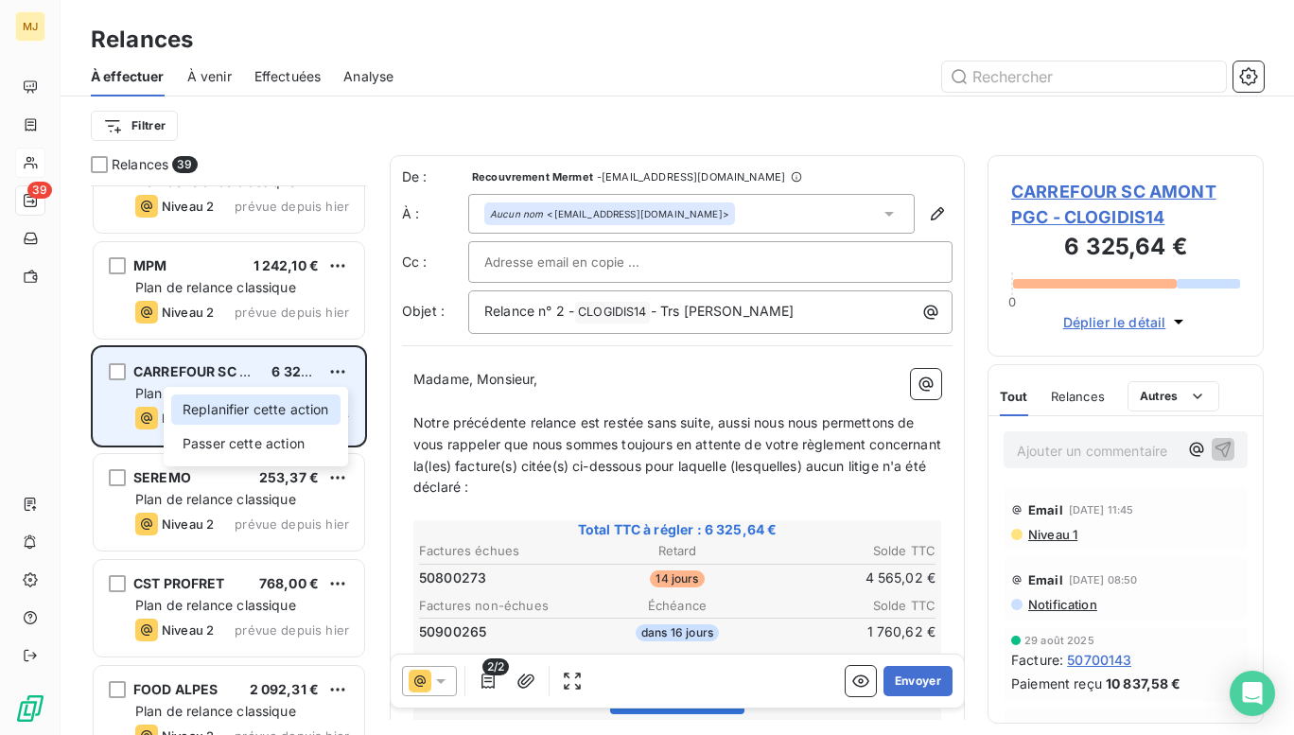
click at [306, 404] on div "Replanifier cette action" at bounding box center [255, 410] width 169 height 30
select select "9"
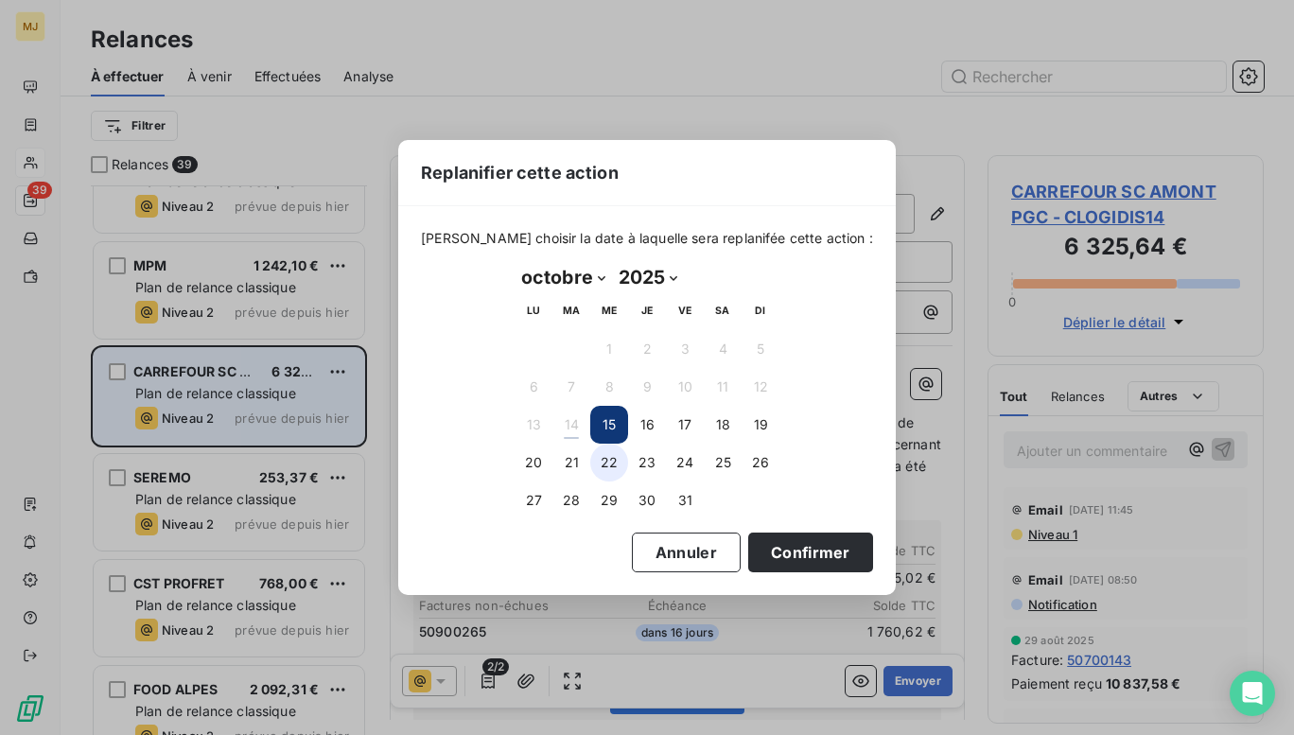
click at [605, 464] on button "22" at bounding box center [609, 463] width 38 height 38
click at [784, 544] on button "Confirmer" at bounding box center [810, 553] width 125 height 40
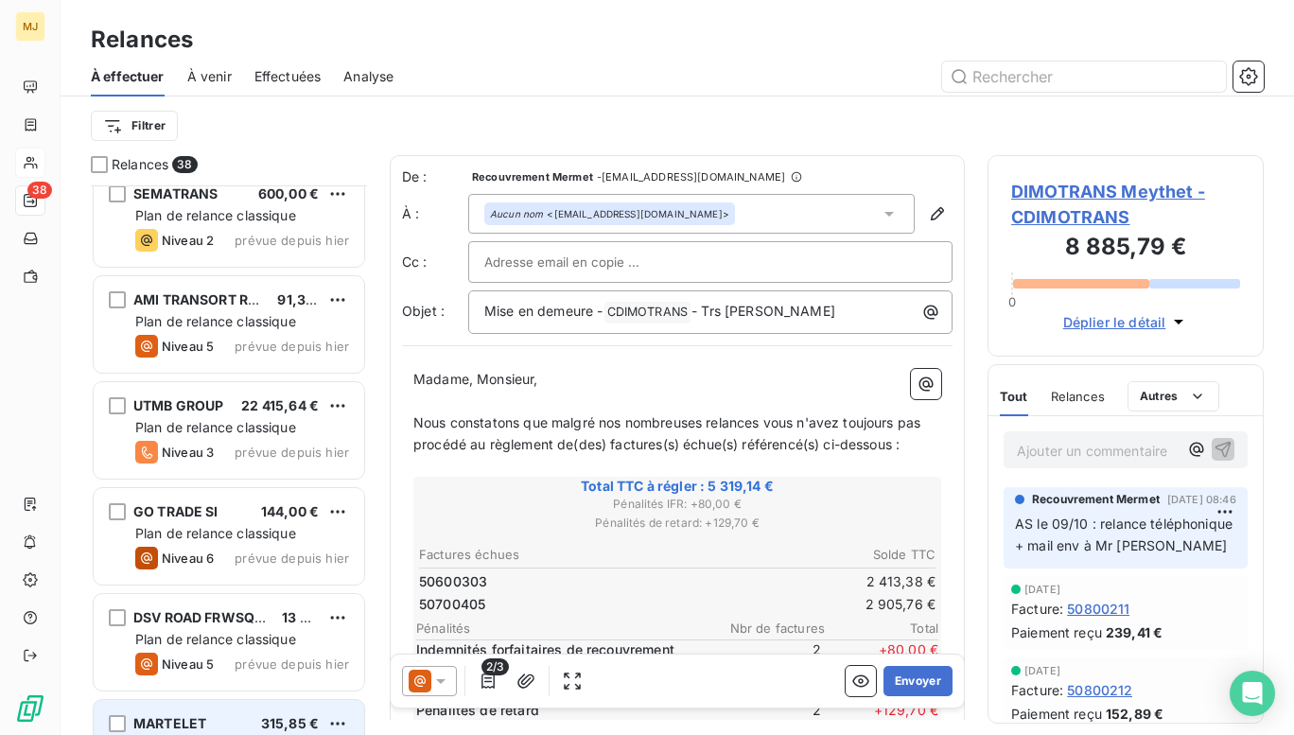
scroll to position [223, 0]
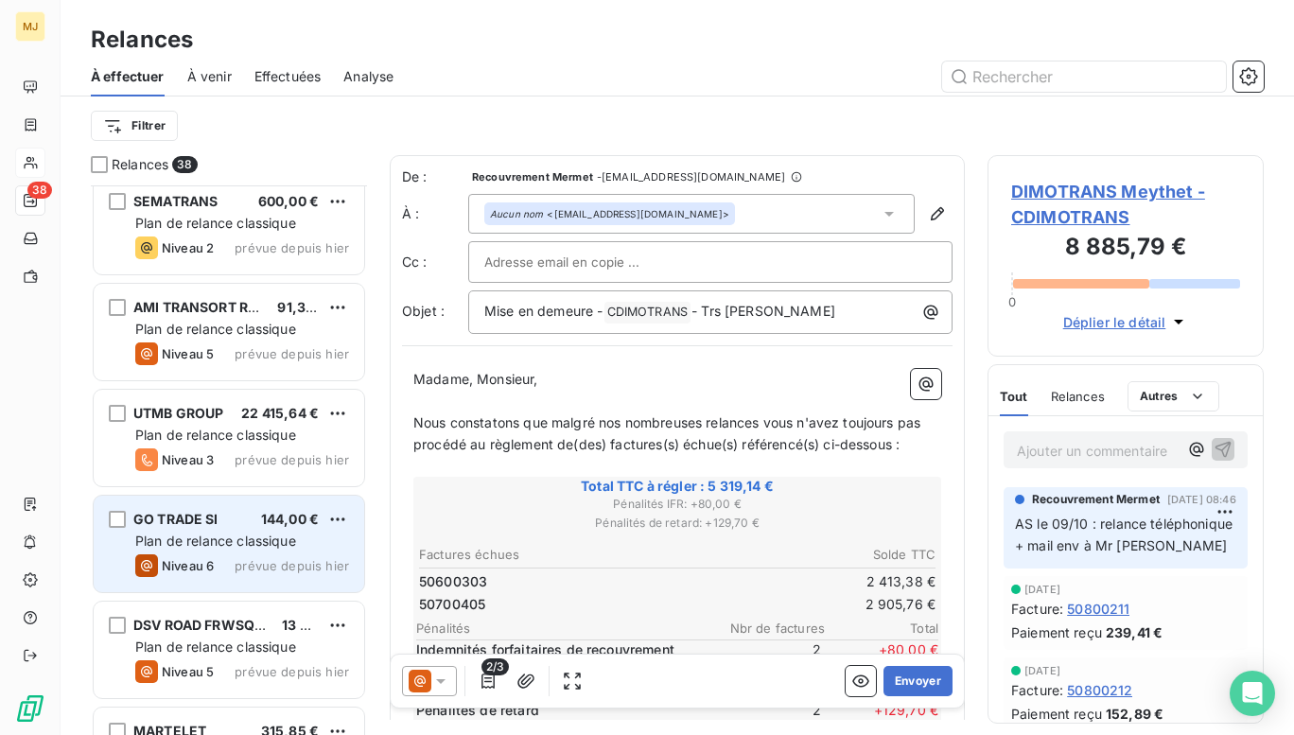
click at [227, 534] on span "Plan de relance classique" at bounding box center [215, 541] width 161 height 16
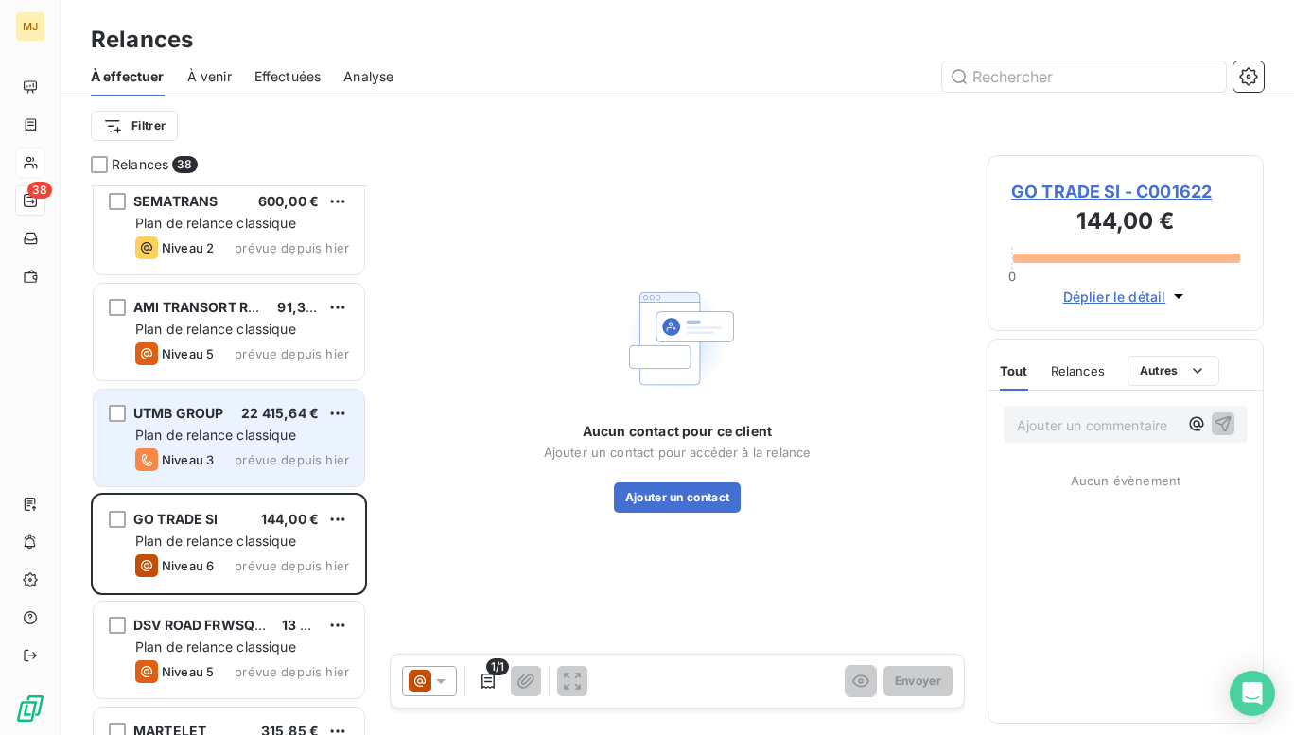
click at [225, 452] on div "Niveau 3 prévue depuis hier" at bounding box center [242, 459] width 214 height 23
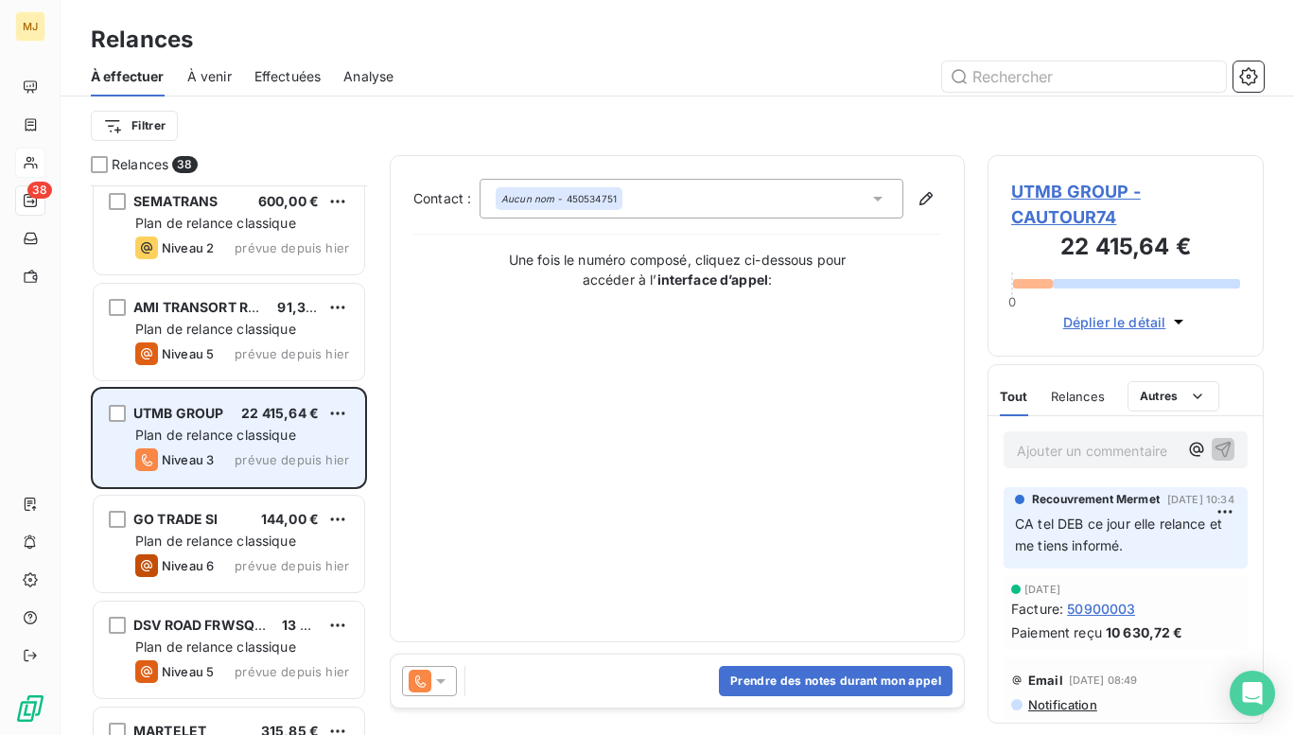
scroll to position [34, 0]
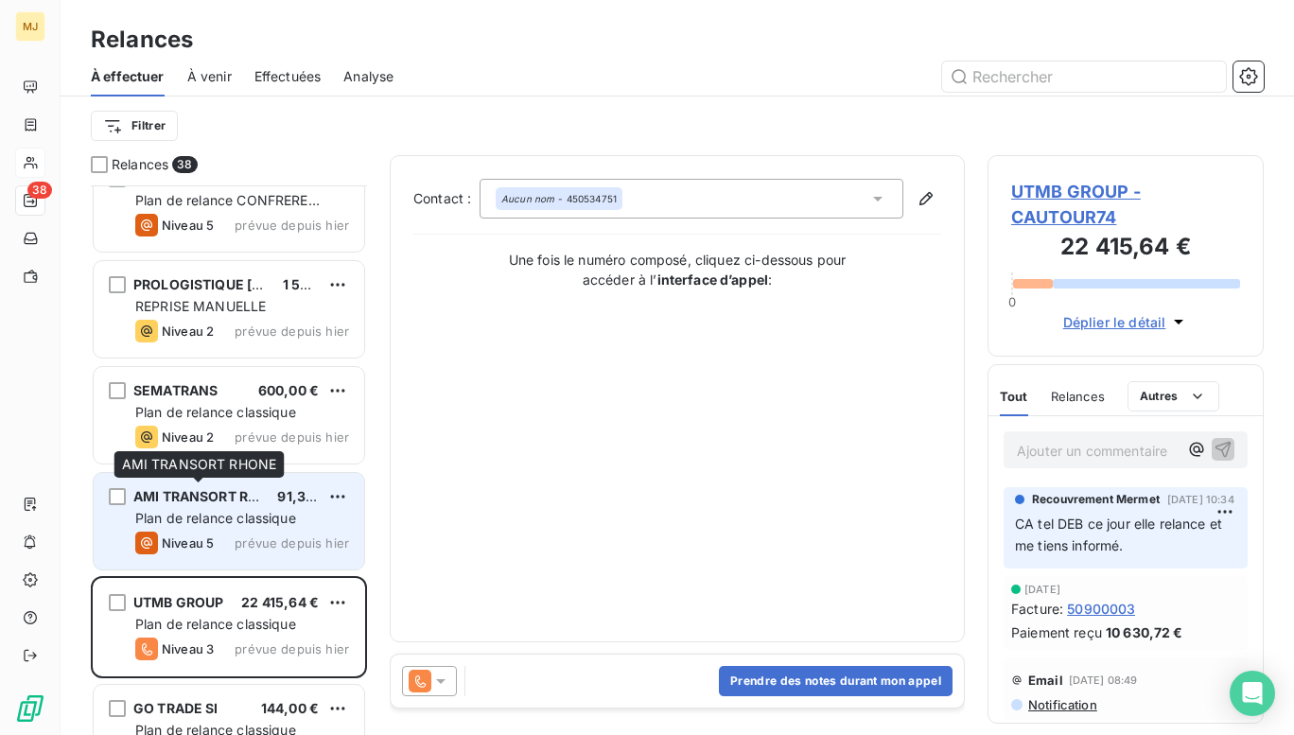
click at [219, 502] on span "AMI TRANSORT RHONE" at bounding box center [210, 496] width 154 height 16
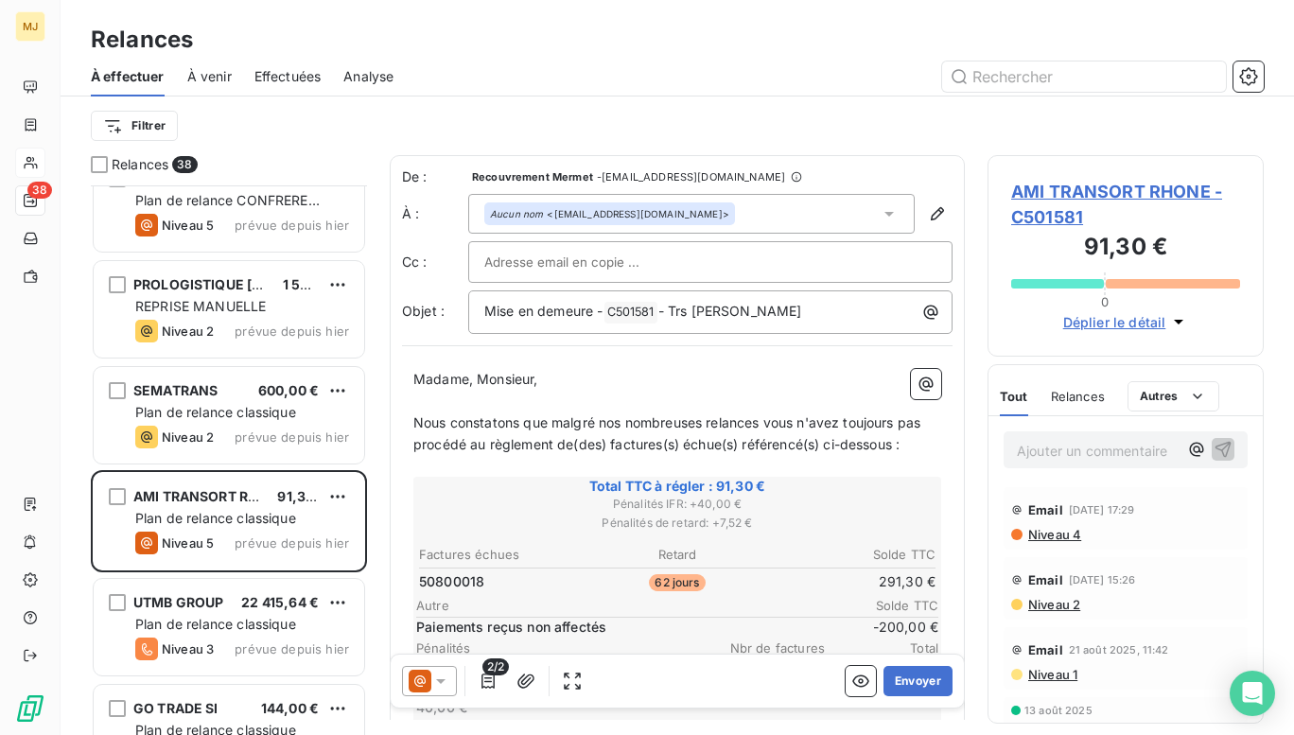
click at [1064, 447] on p "Ajouter un commentaire ﻿" at bounding box center [1097, 451] width 161 height 24
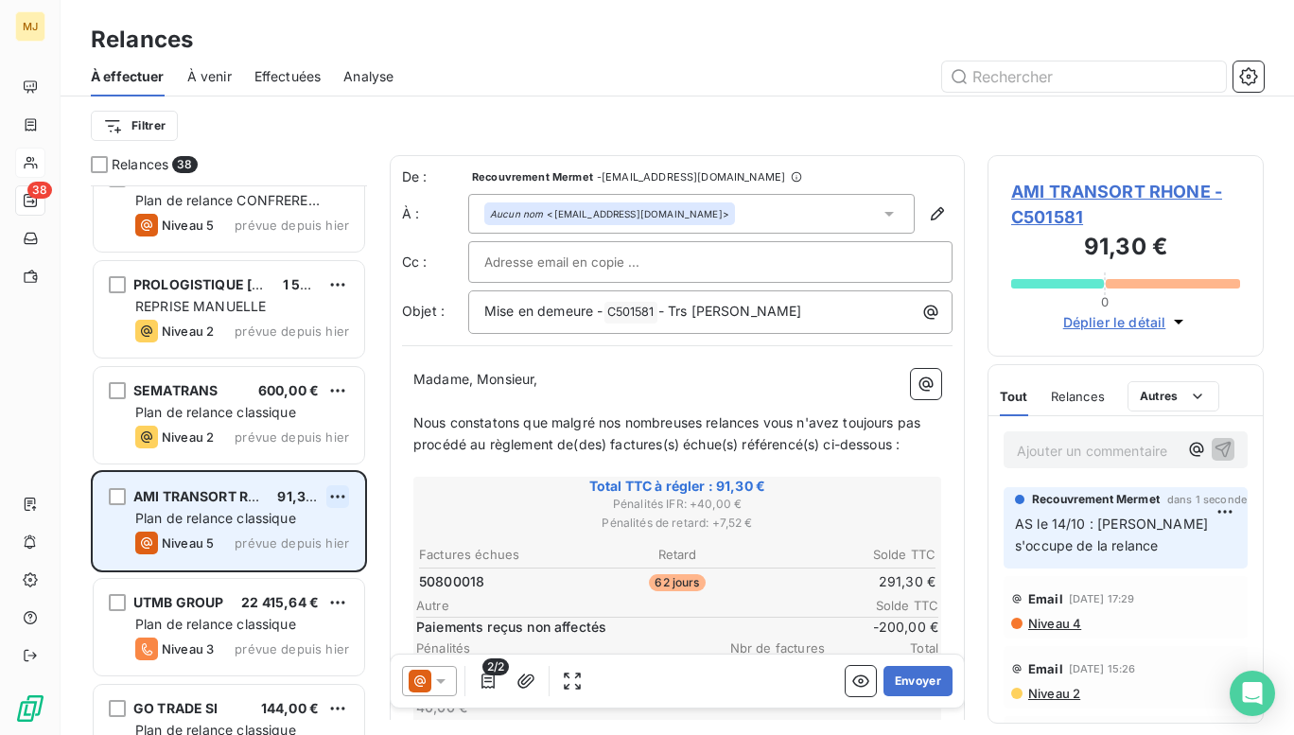
click at [341, 491] on html "MJ 38 Relances À effectuer À venir Effectuées Analyse Filtrer Relances 38 DIMOT…" at bounding box center [647, 367] width 1294 height 735
click at [282, 532] on div "Replanifier cette action" at bounding box center [255, 534] width 169 height 30
select select "9"
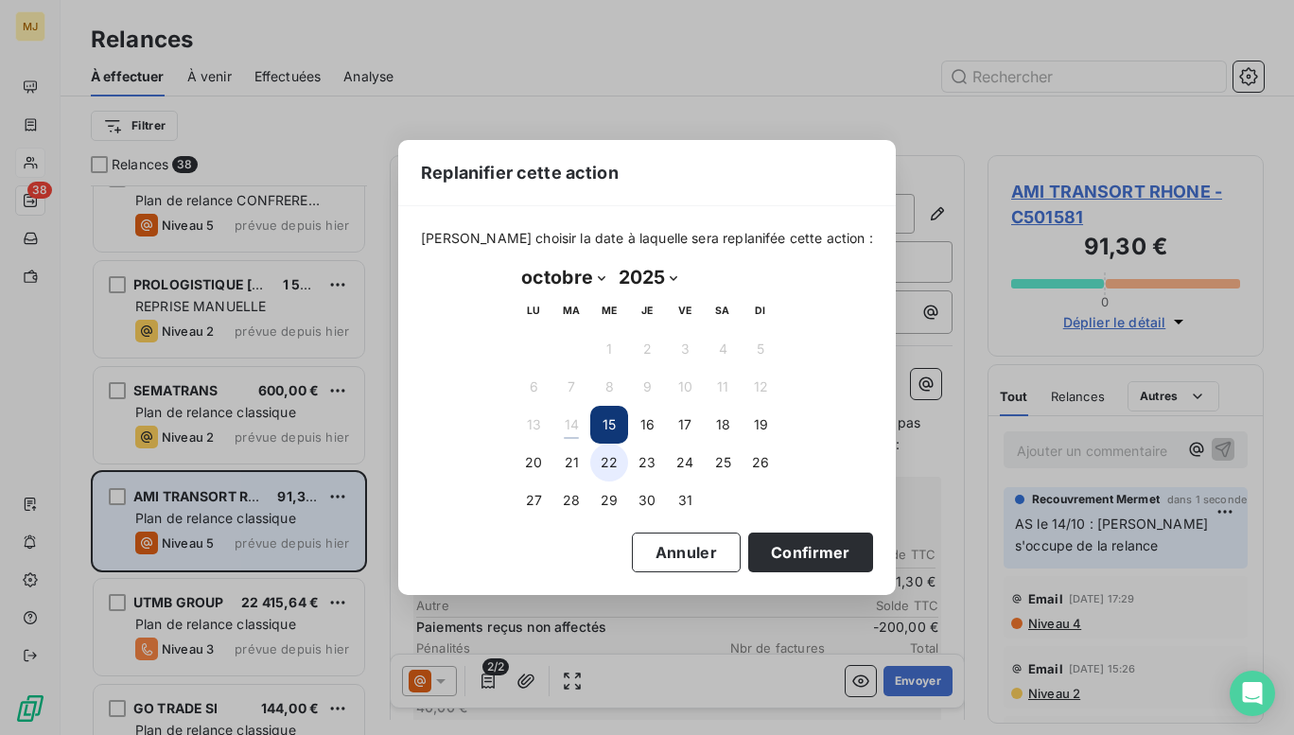
click at [605, 463] on button "22" at bounding box center [609, 463] width 38 height 38
click at [759, 545] on button "Confirmer" at bounding box center [810, 553] width 125 height 40
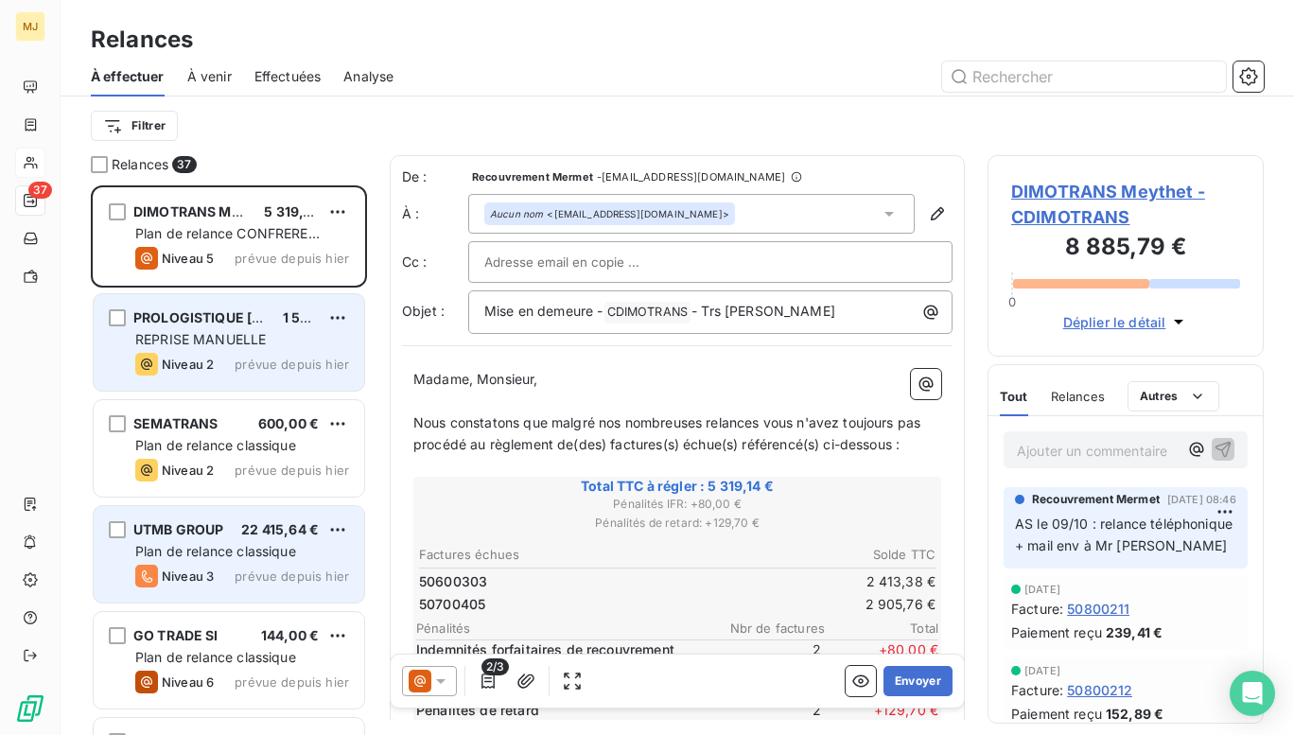
drag, startPoint x: 217, startPoint y: 344, endPoint x: 235, endPoint y: 344, distance: 18.0
click at [217, 344] on span "REPRISE MANUELLE" at bounding box center [200, 339] width 131 height 16
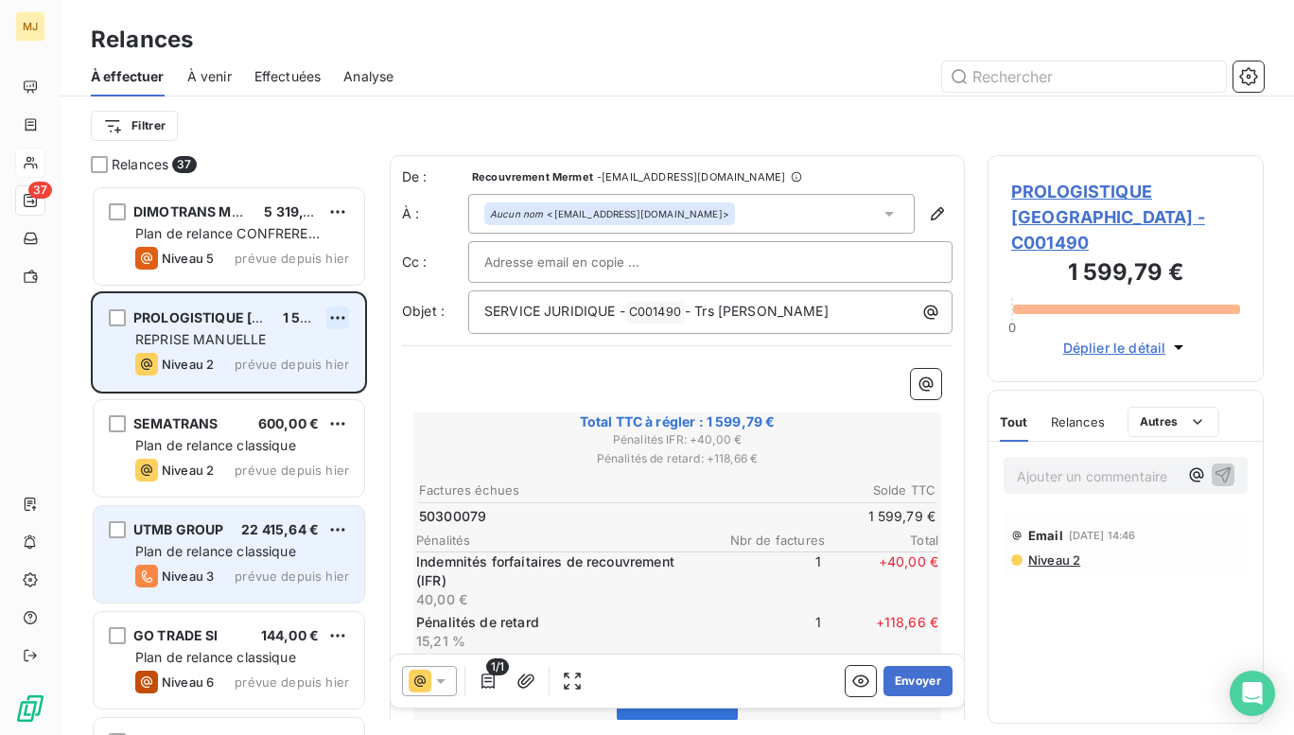
click at [332, 316] on html "MJ 37 Relances À effectuer À venir Effectuées Analyse Filtrer Relances 37 DIMOT…" at bounding box center [647, 367] width 1294 height 735
click at [283, 359] on div "Replanifier cette action" at bounding box center [255, 356] width 169 height 30
select select "9"
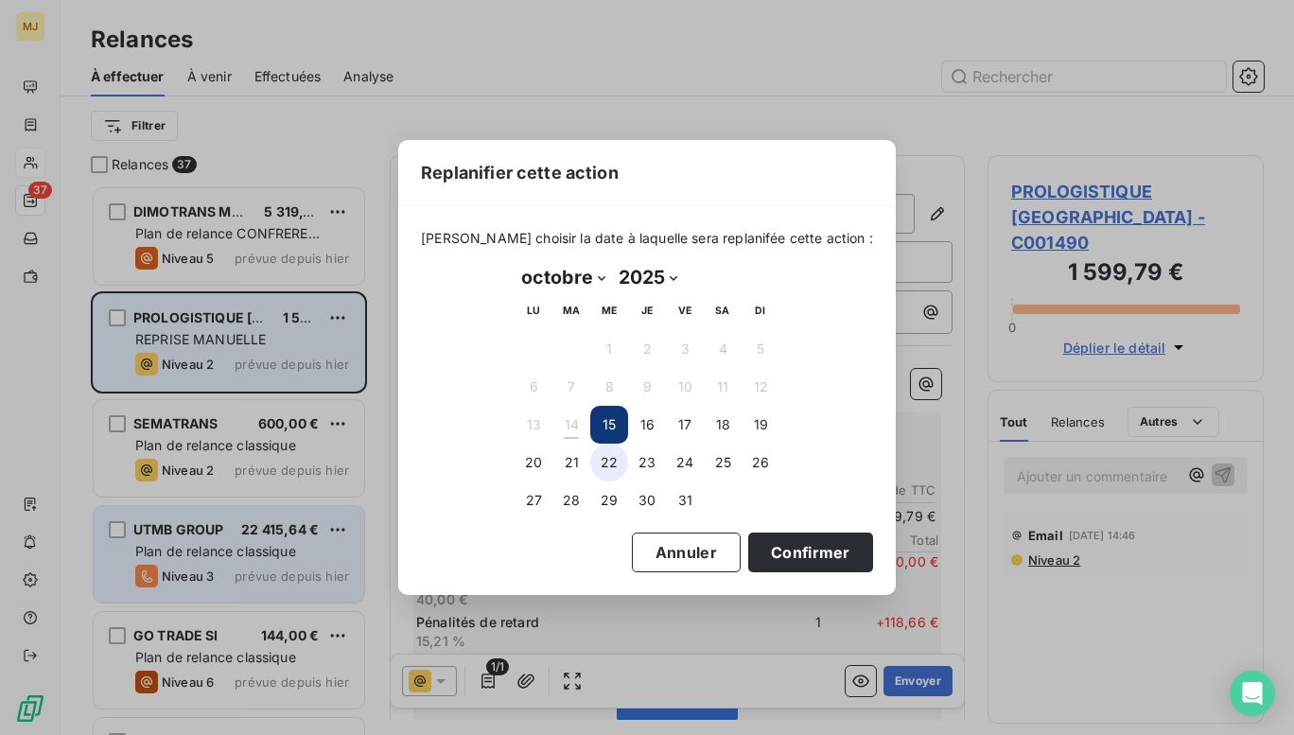
click at [604, 463] on button "22" at bounding box center [609, 463] width 38 height 38
click at [777, 544] on button "Confirmer" at bounding box center [810, 553] width 125 height 40
